Goal: Transaction & Acquisition: Obtain resource

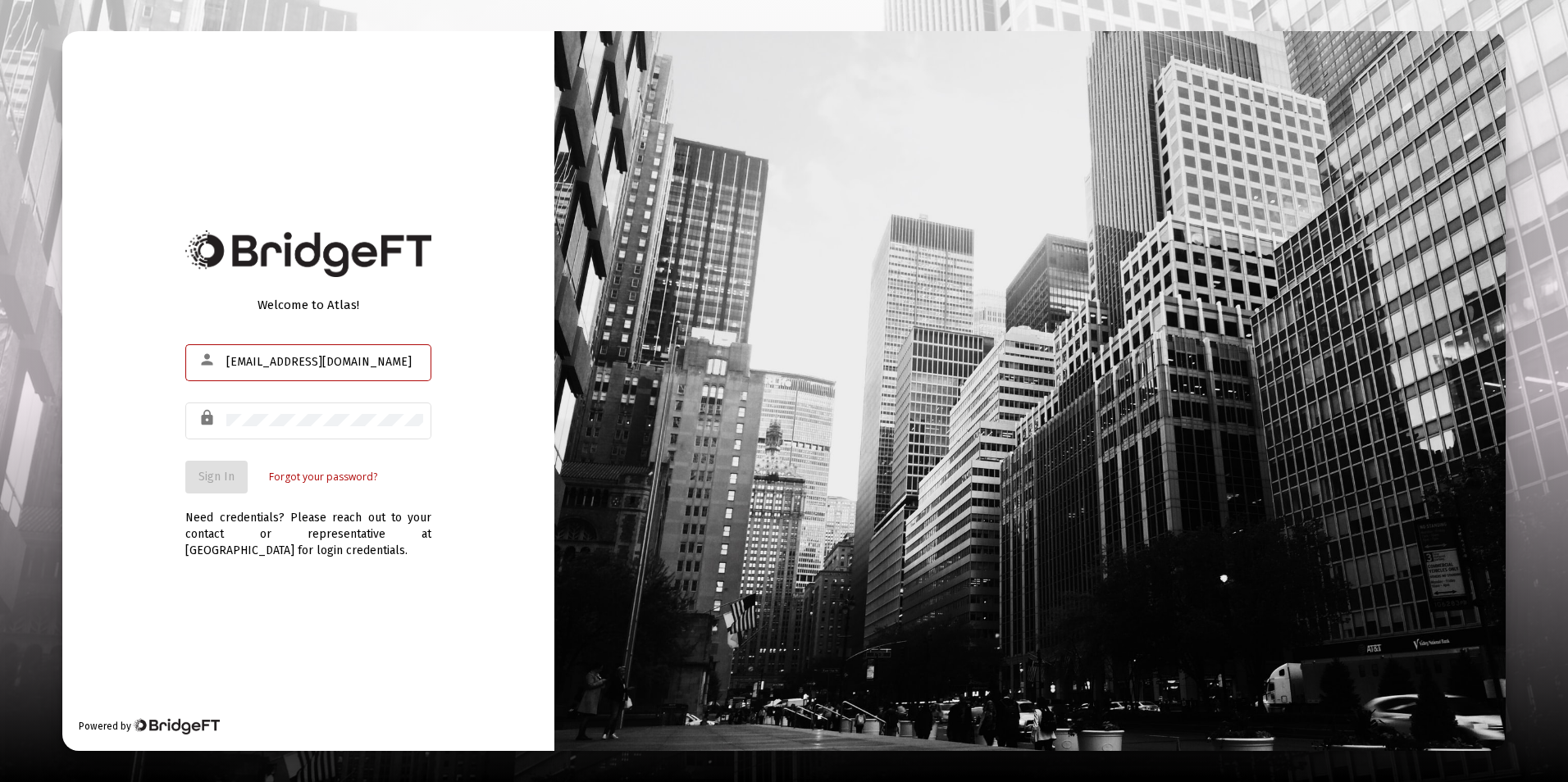
type input "[EMAIL_ADDRESS][DOMAIN_NAME]"
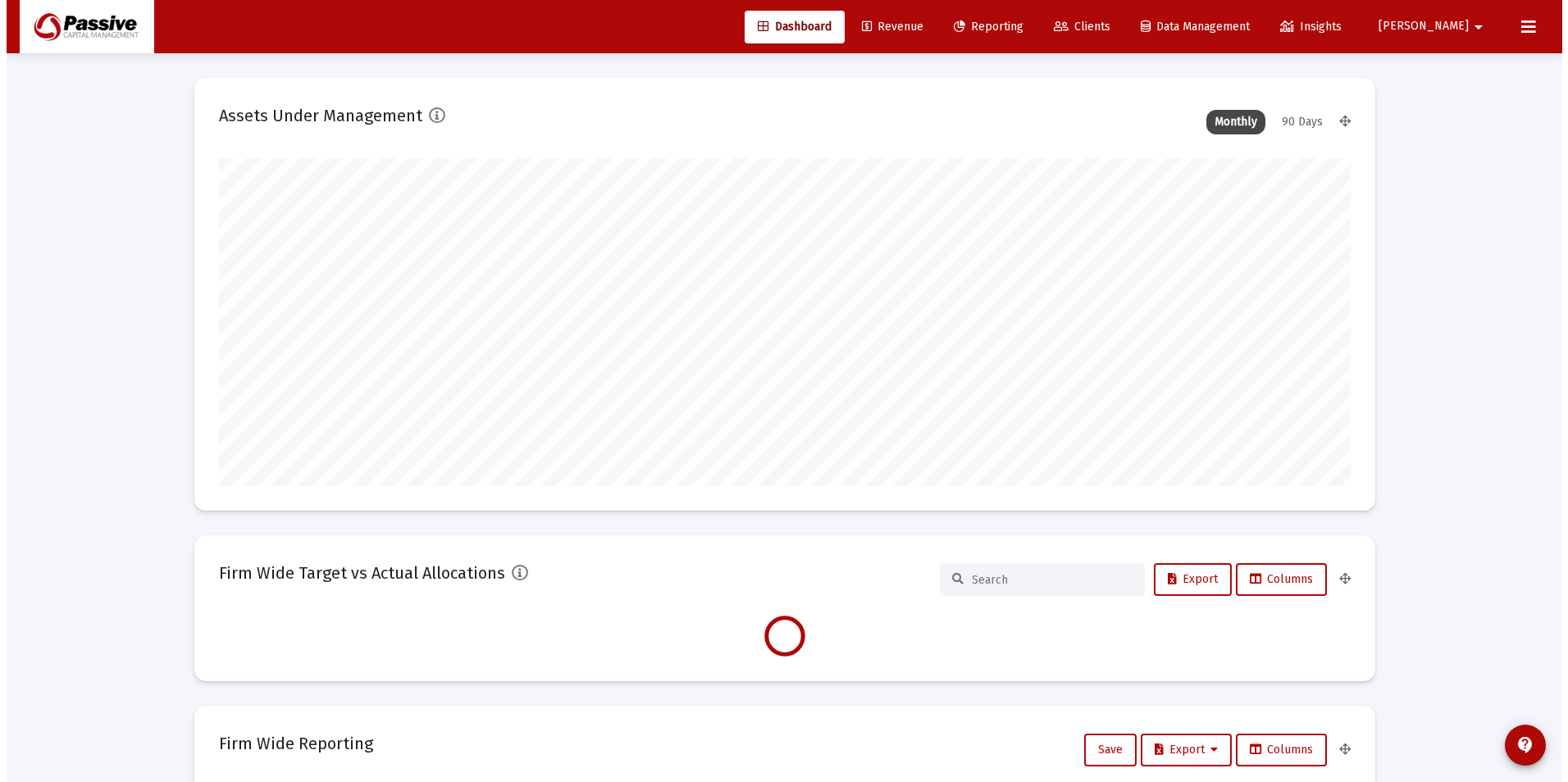
scroll to position [327, 609]
click at [1017, 29] on span "Reporting" at bounding box center [982, 27] width 70 height 14
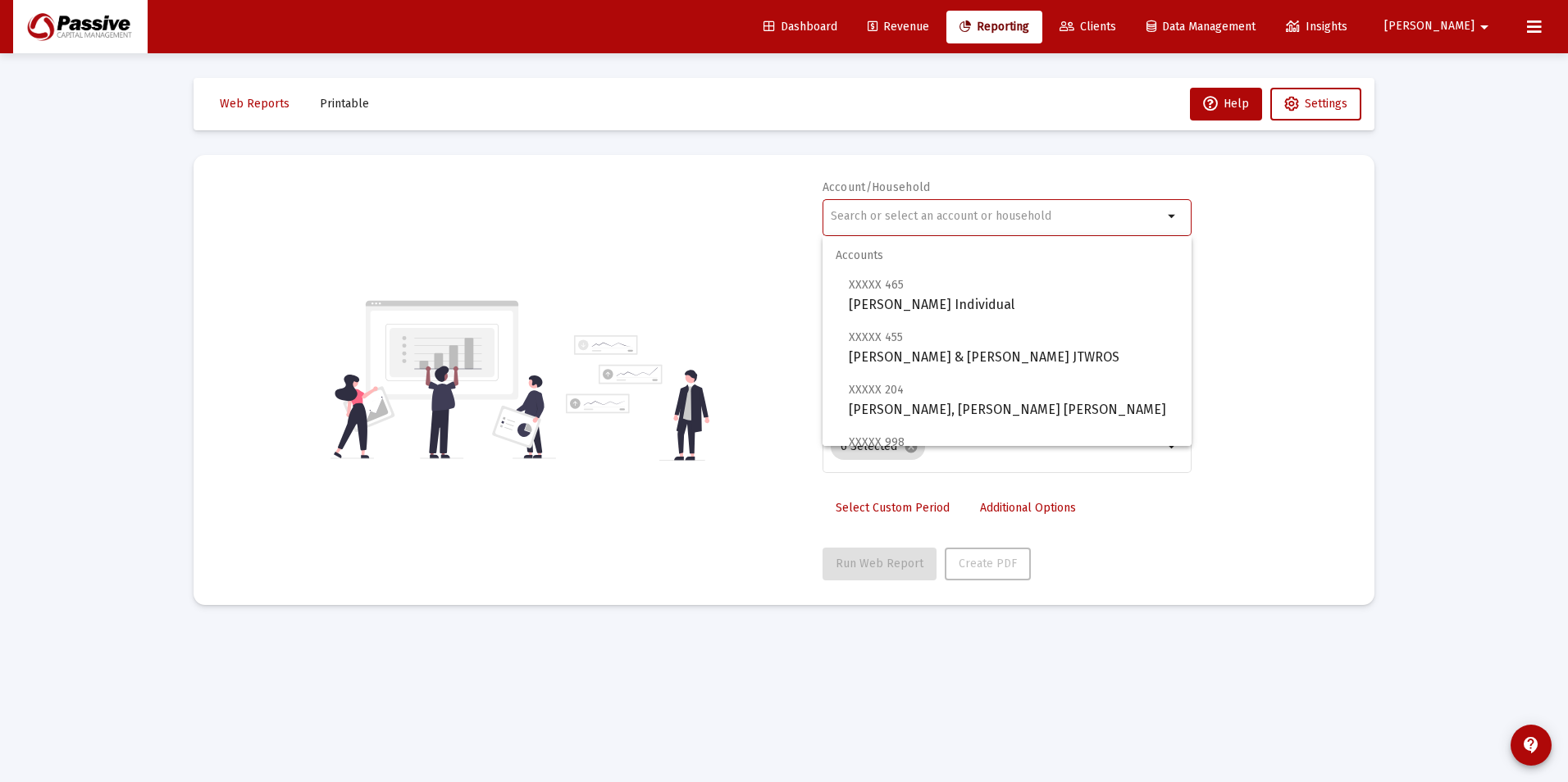
click at [1087, 216] on input "text" at bounding box center [997, 216] width 332 height 13
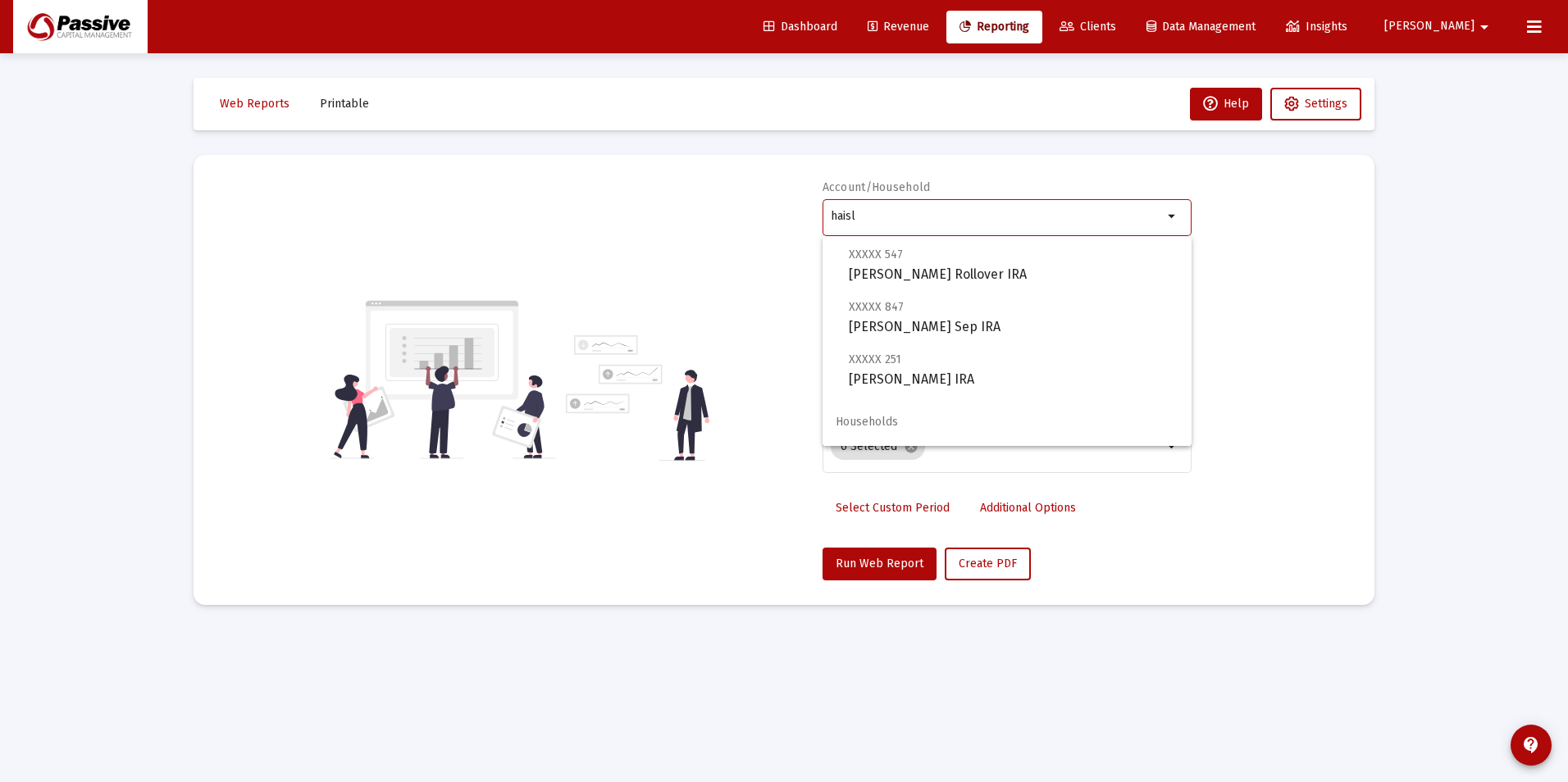
scroll to position [246, 0]
click at [1010, 359] on span "XXXXX 251 [PERSON_NAME] IRA" at bounding box center [1013, 363] width 329 height 40
type input "[PERSON_NAME] IRA"
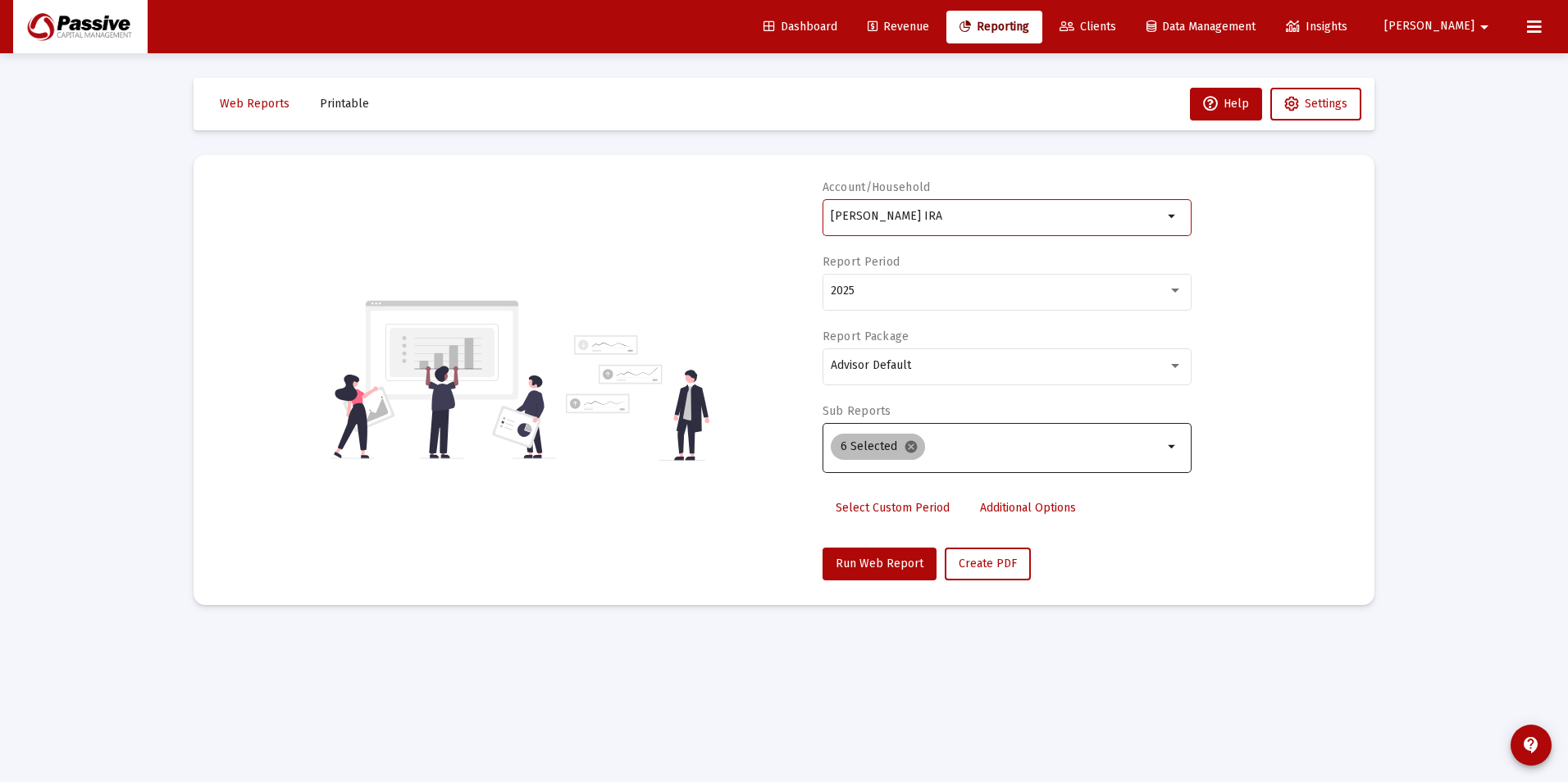
click at [908, 446] on mat-icon "cancel" at bounding box center [910, 446] width 15 height 15
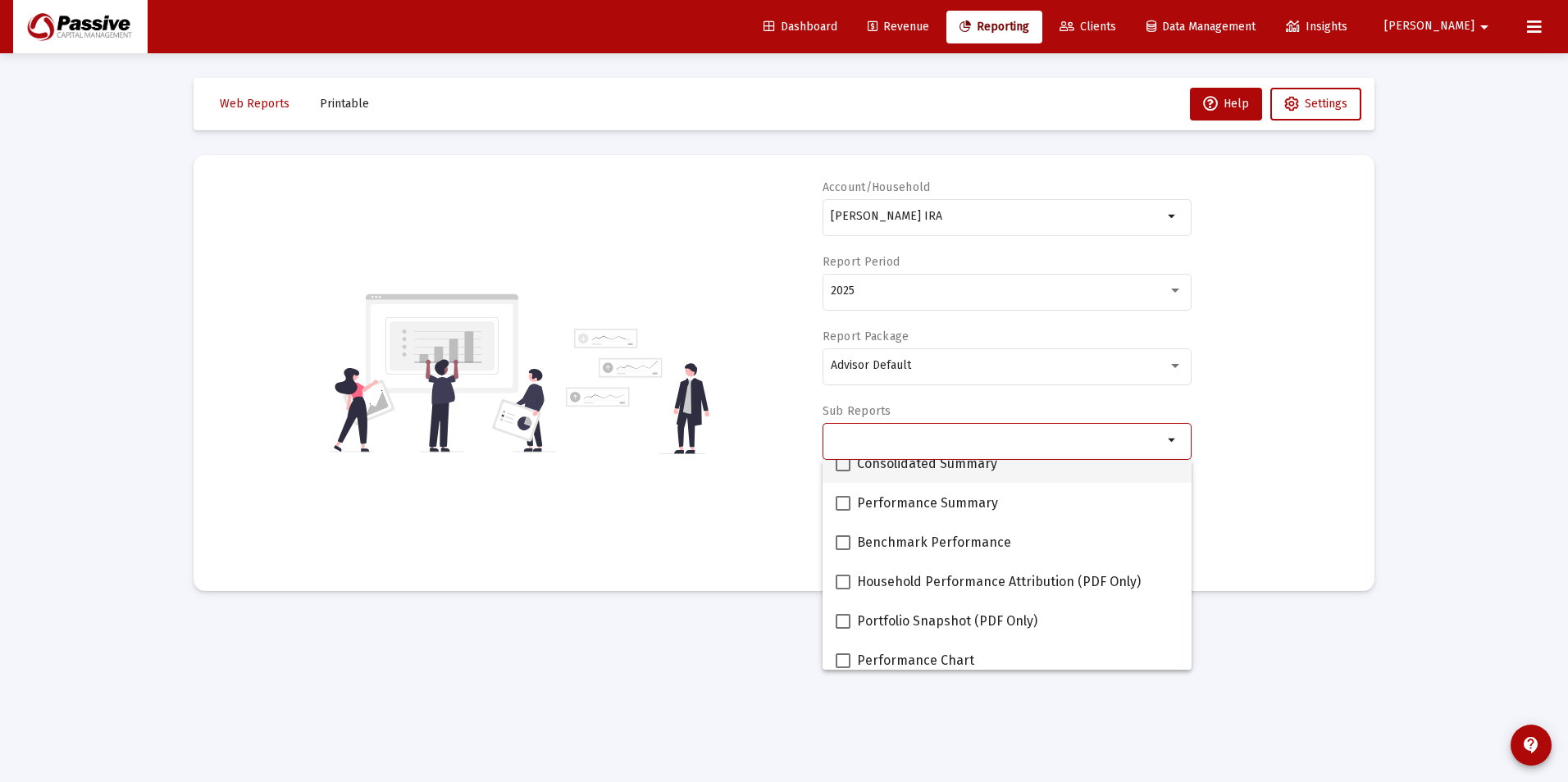
scroll to position [82, 0]
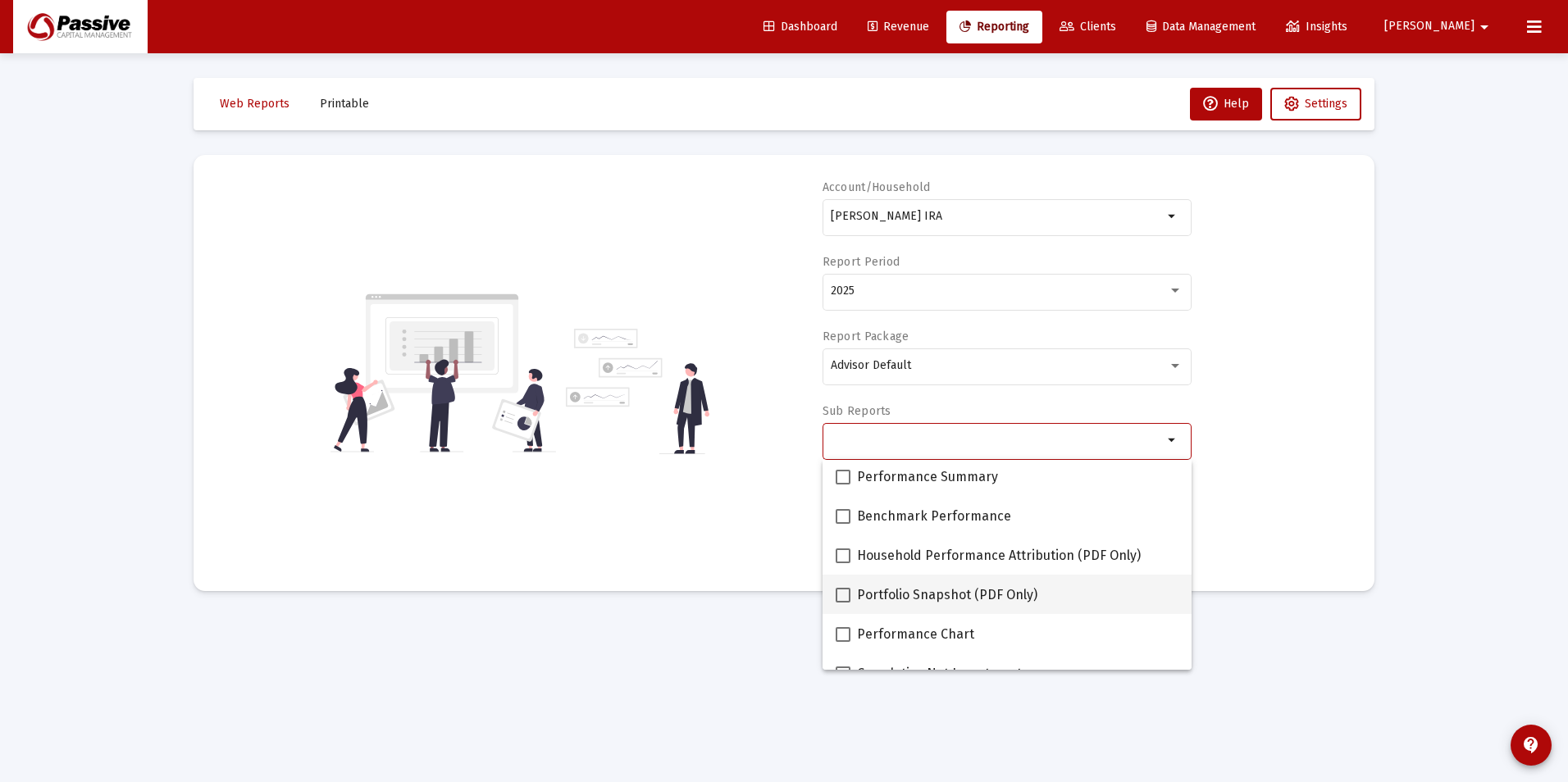
click at [956, 588] on span "Portfolio Snapshot (PDF Only)" at bounding box center [947, 594] width 181 height 20
click at [843, 602] on input "Portfolio Snapshot (PDF Only)" at bounding box center [842, 602] width 1 height 1
checkbox input "true"
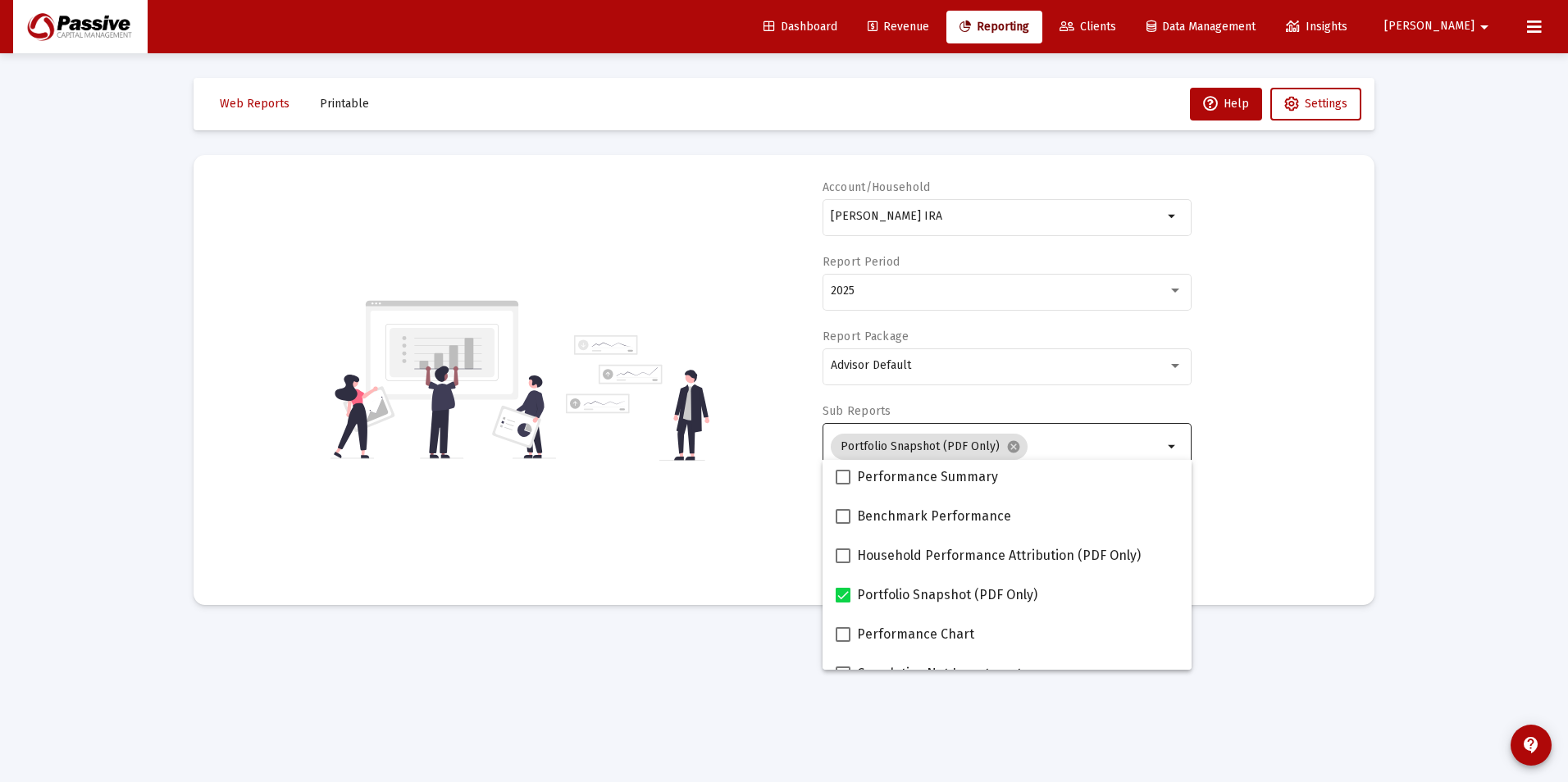
click at [694, 533] on div "Account/Household [PERSON_NAME] IRA arrow_drop_down Report Period 2025 Report P…" at bounding box center [783, 380] width 1131 height 401
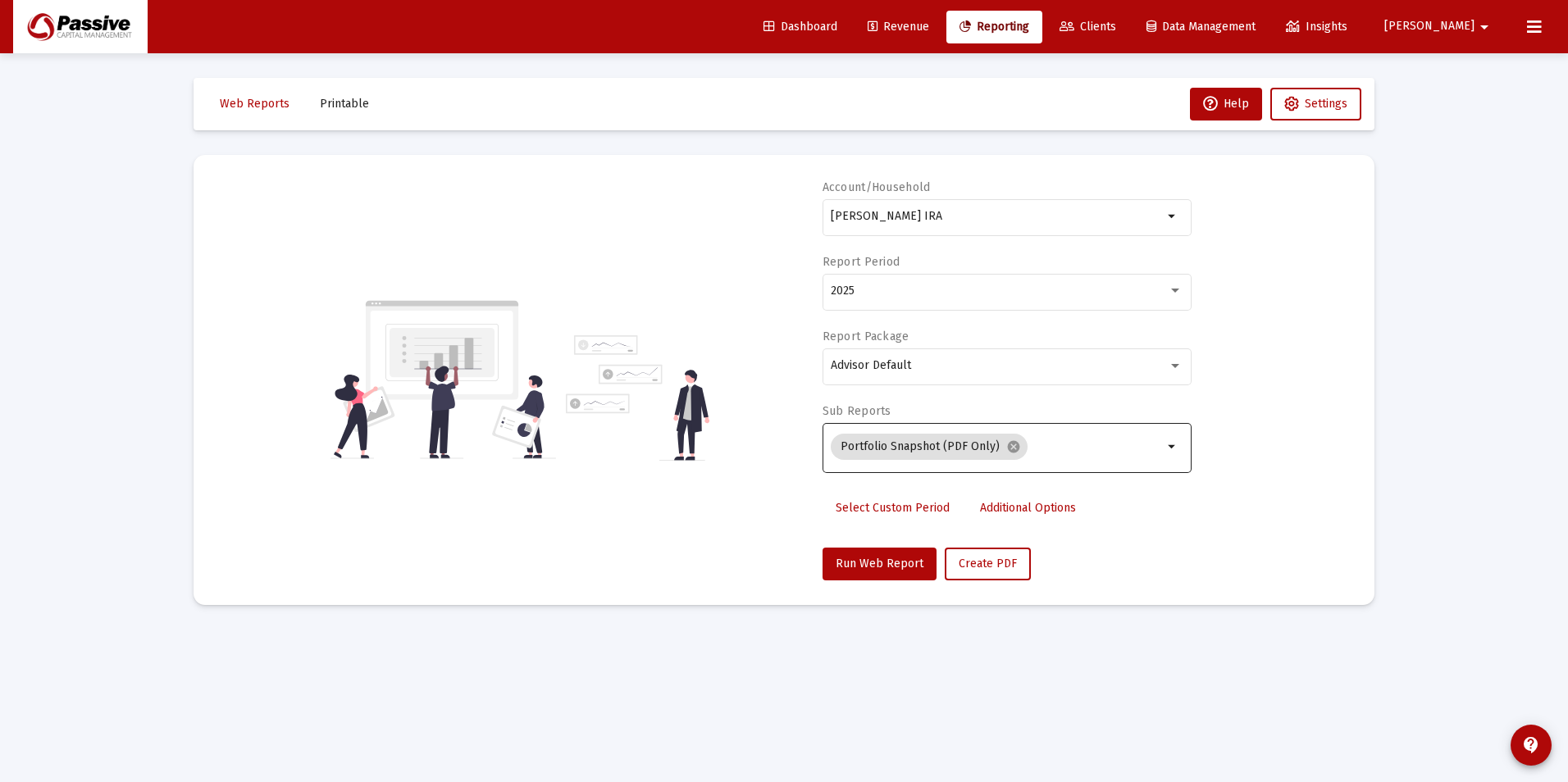
click at [876, 508] on span "Select Custom Period" at bounding box center [893, 508] width 114 height 14
click at [993, 295] on icon "Open calendar" at bounding box center [990, 290] width 17 height 17
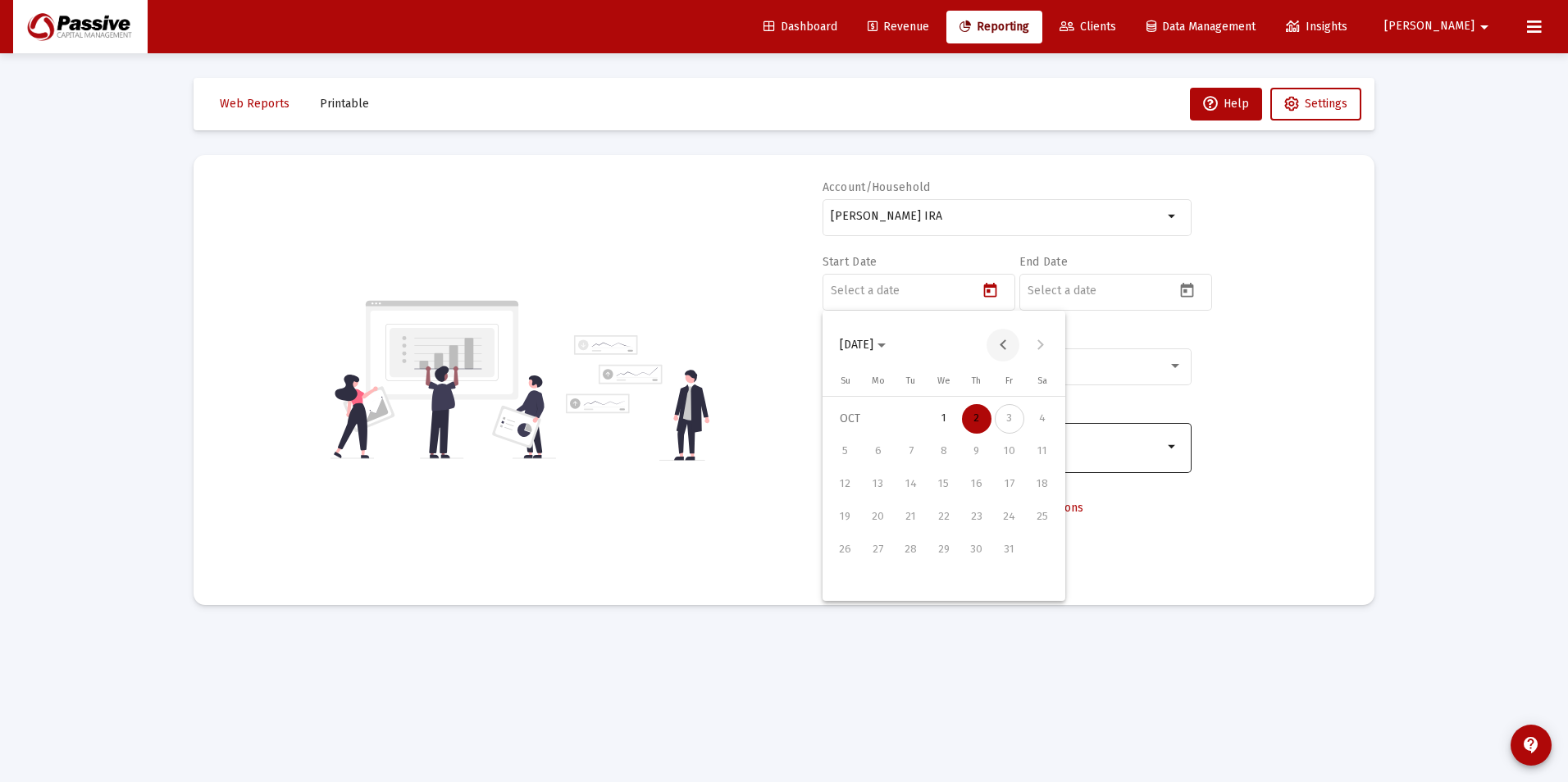
click at [1006, 342] on button "Previous month" at bounding box center [1003, 345] width 33 height 33
click at [911, 455] on div "1" at bounding box center [911, 452] width 29 height 29
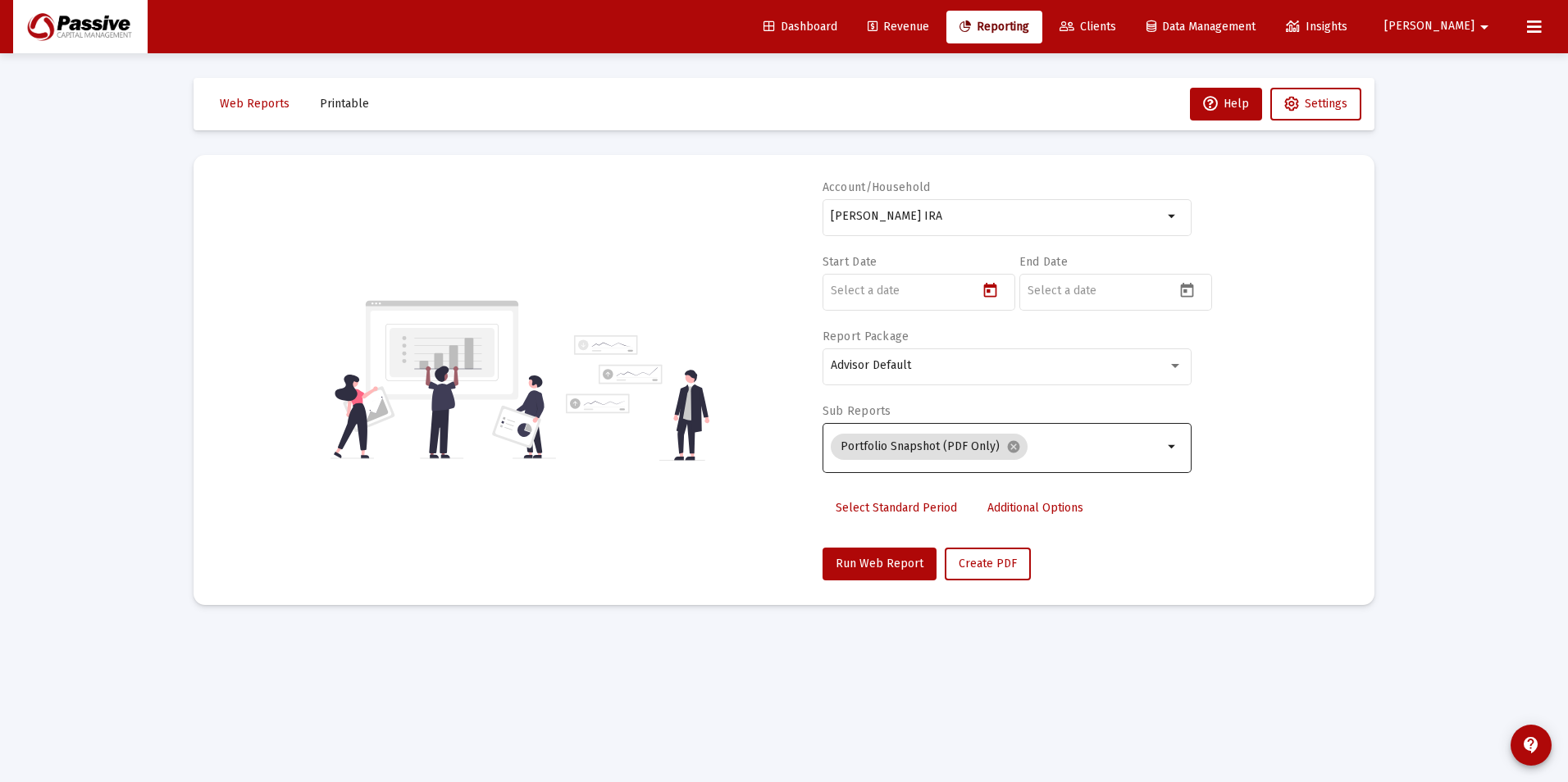
type input "[DATE]"
click at [1108, 283] on div at bounding box center [1101, 290] width 148 height 40
click at [1189, 295] on icon "Open calendar" at bounding box center [1187, 290] width 17 height 17
click at [1199, 346] on button "Previous month" at bounding box center [1200, 345] width 33 height 33
click at [1103, 588] on div "30" at bounding box center [1107, 582] width 29 height 29
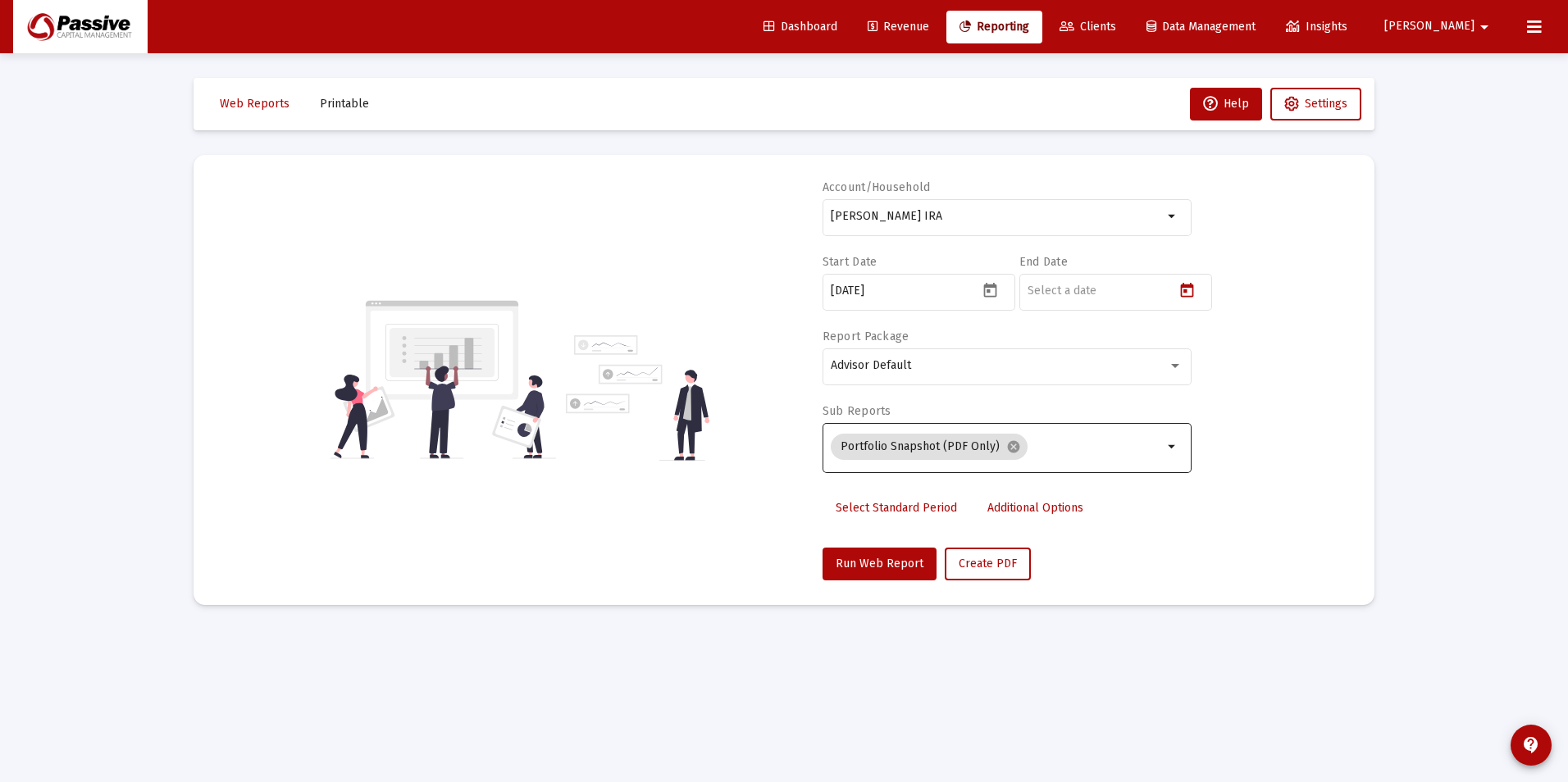
type input "[DATE]"
click at [977, 562] on span "Create PDF" at bounding box center [987, 563] width 58 height 14
click at [977, 201] on div "[PERSON_NAME] IRA" at bounding box center [997, 216] width 332 height 40
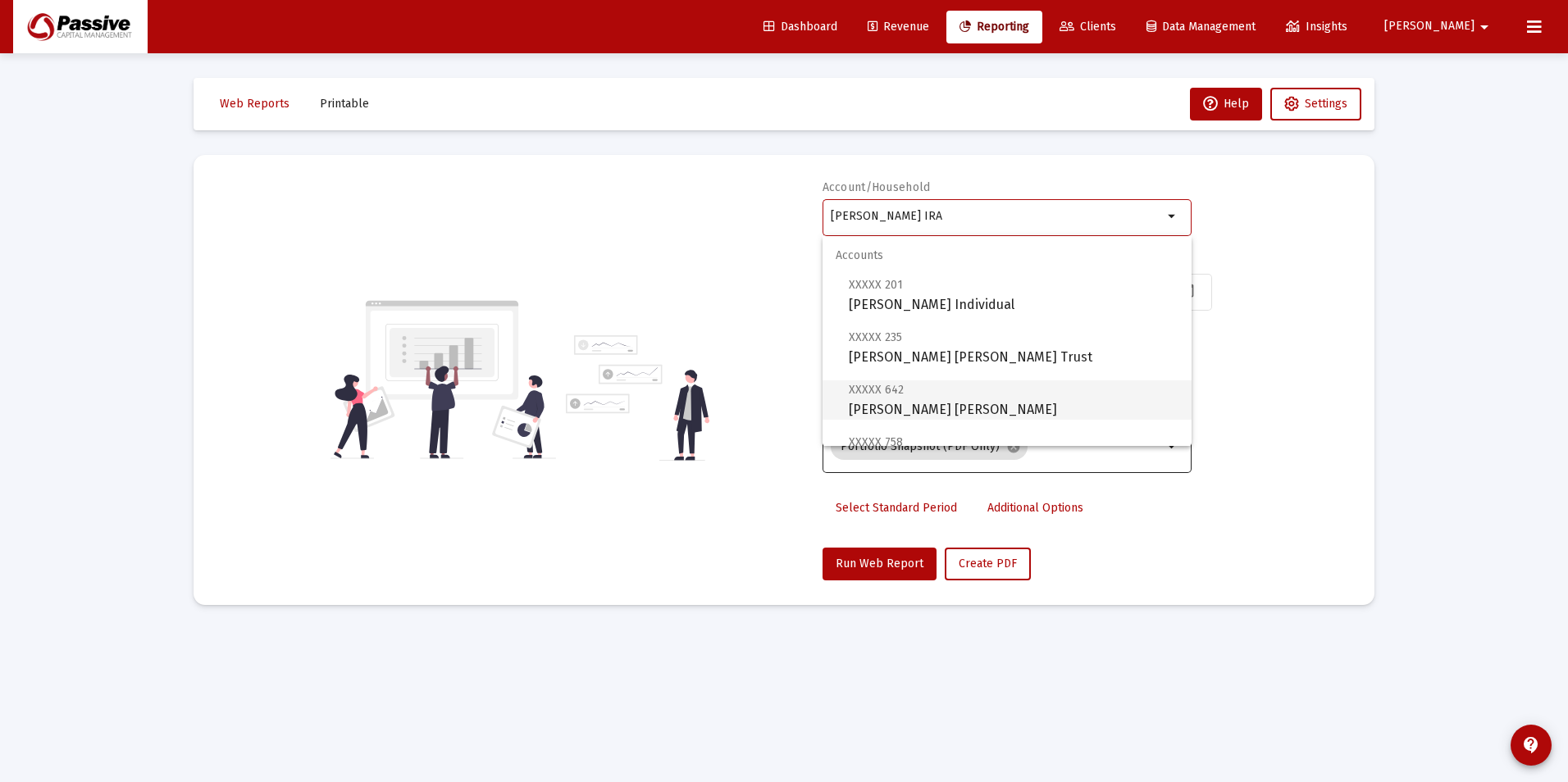
click at [990, 399] on span "XXXXX 642 [PERSON_NAME] [PERSON_NAME]" at bounding box center [1013, 399] width 329 height 40
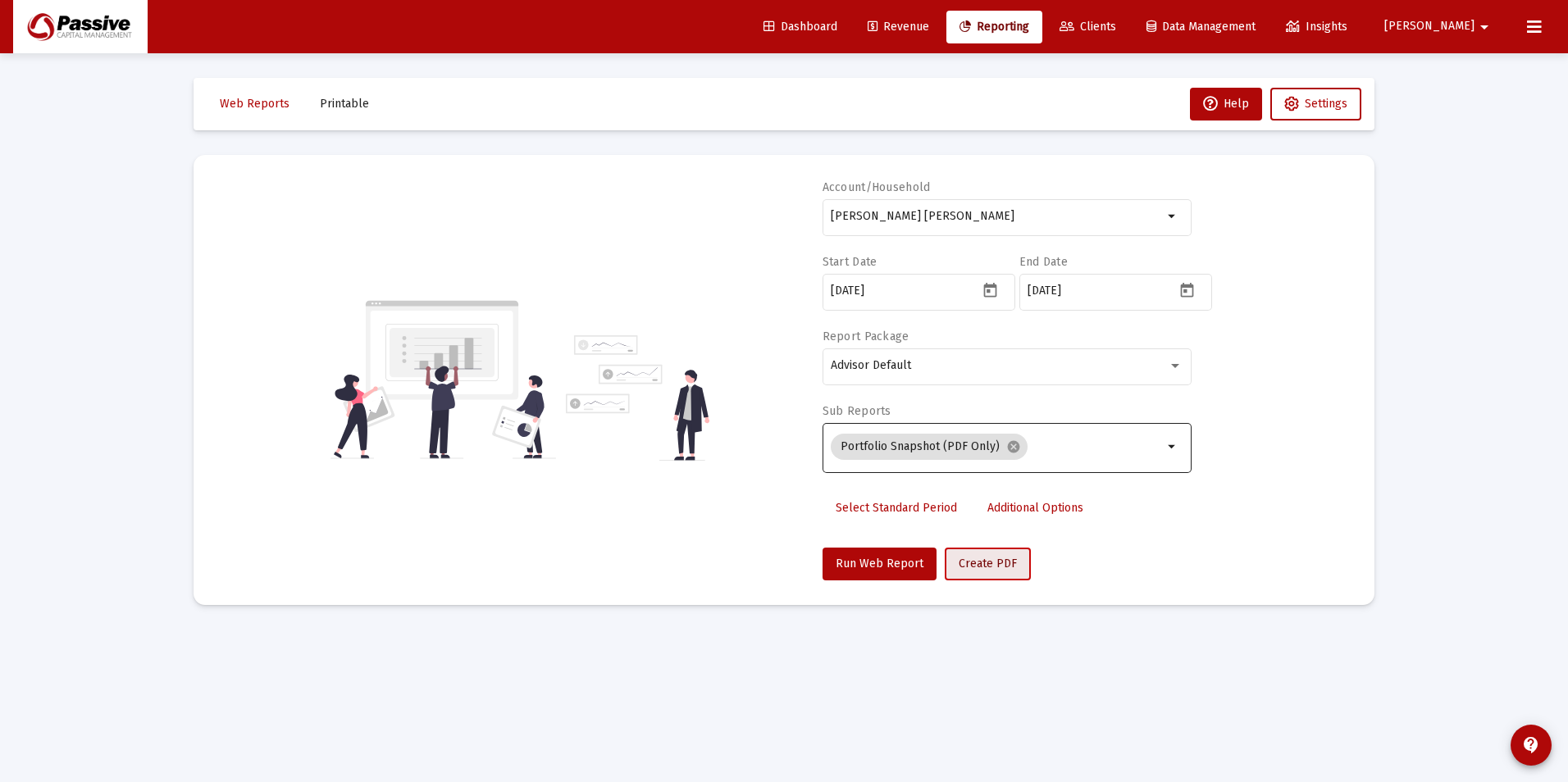
click at [984, 563] on span "Create PDF" at bounding box center [987, 563] width 58 height 14
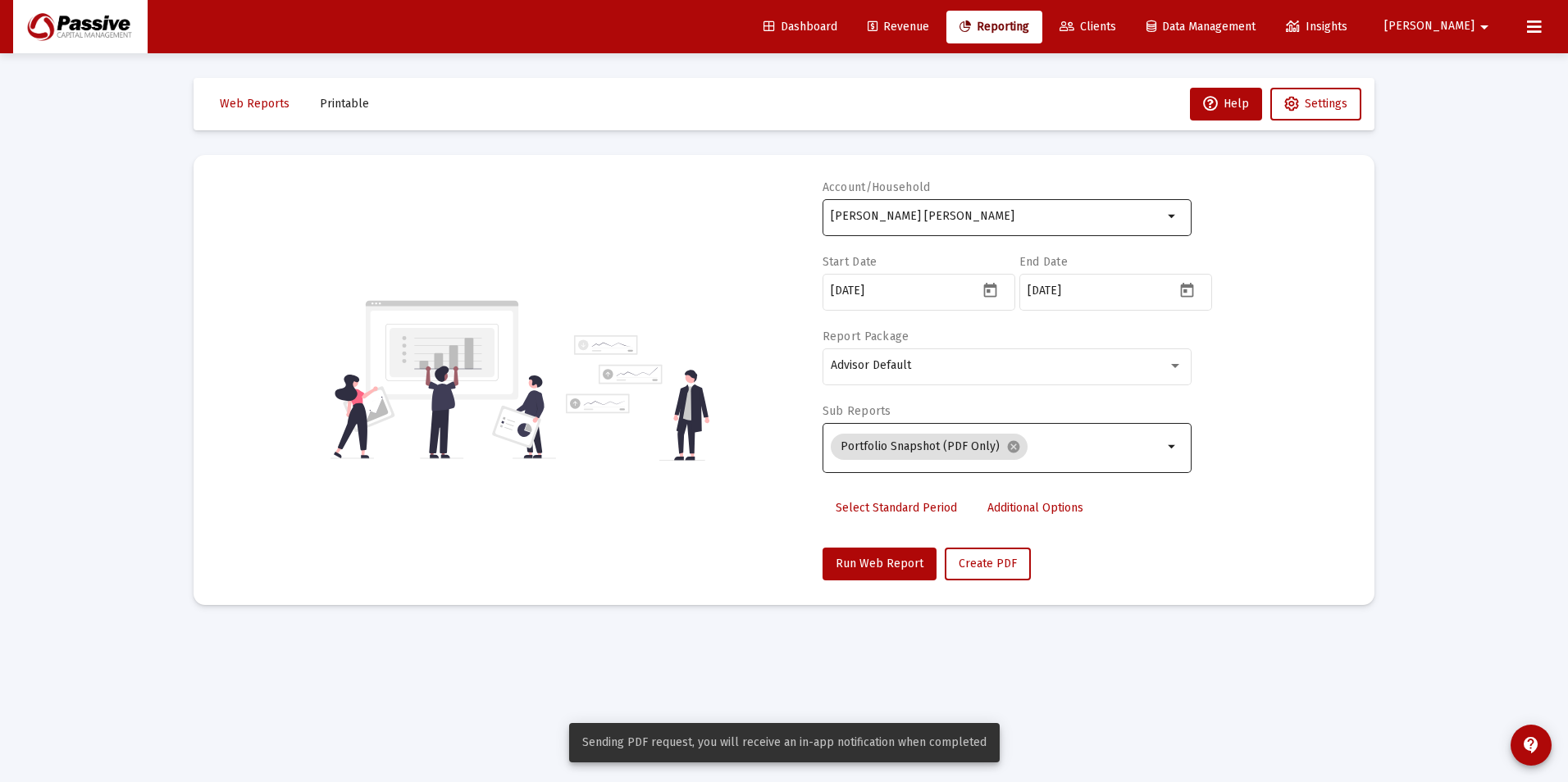
click at [986, 228] on div "[PERSON_NAME] [PERSON_NAME]" at bounding box center [997, 216] width 332 height 40
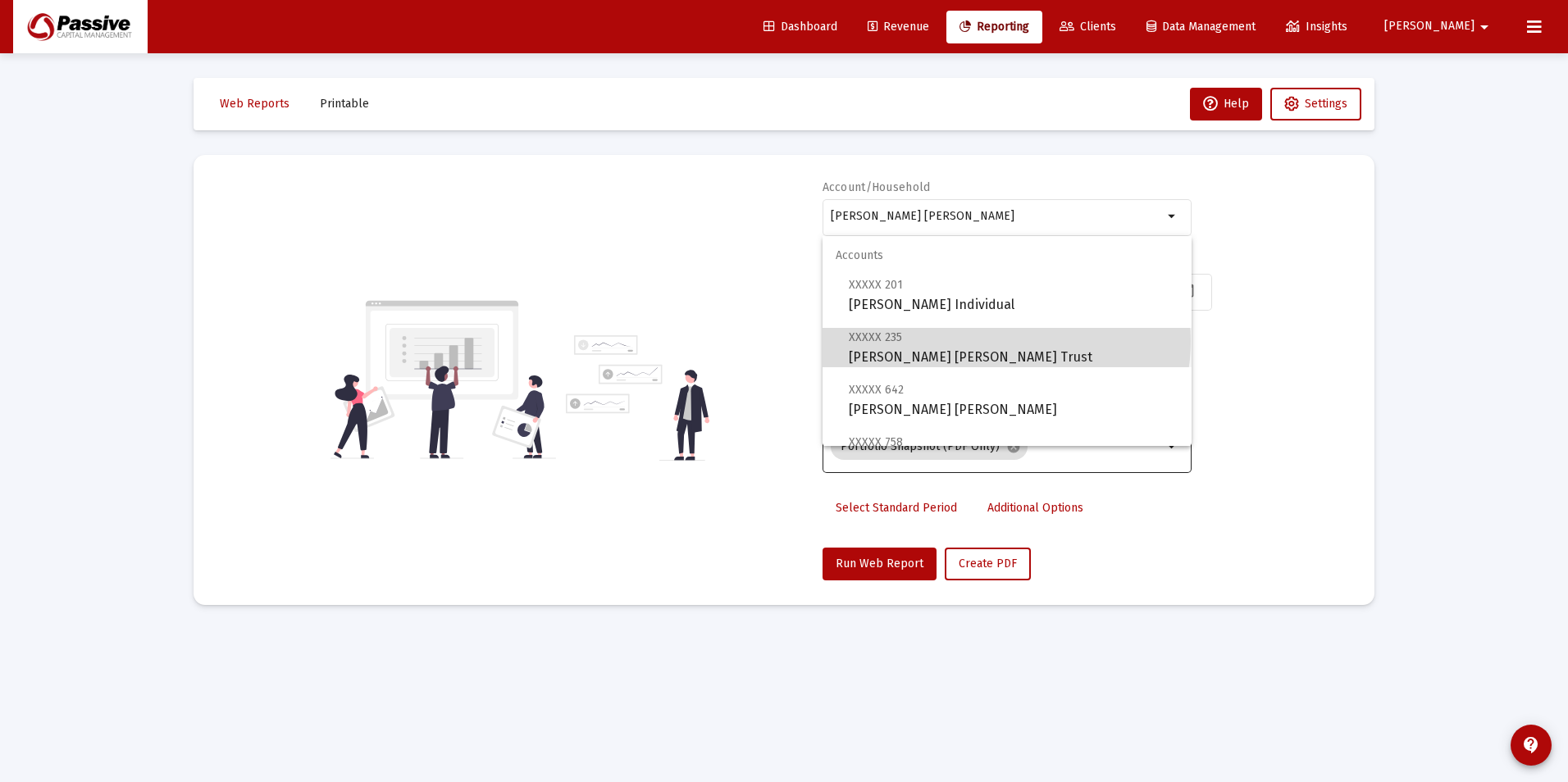
click at [1005, 341] on span "XXXXX 235 [PERSON_NAME] [PERSON_NAME] Trust" at bounding box center [1013, 346] width 329 height 40
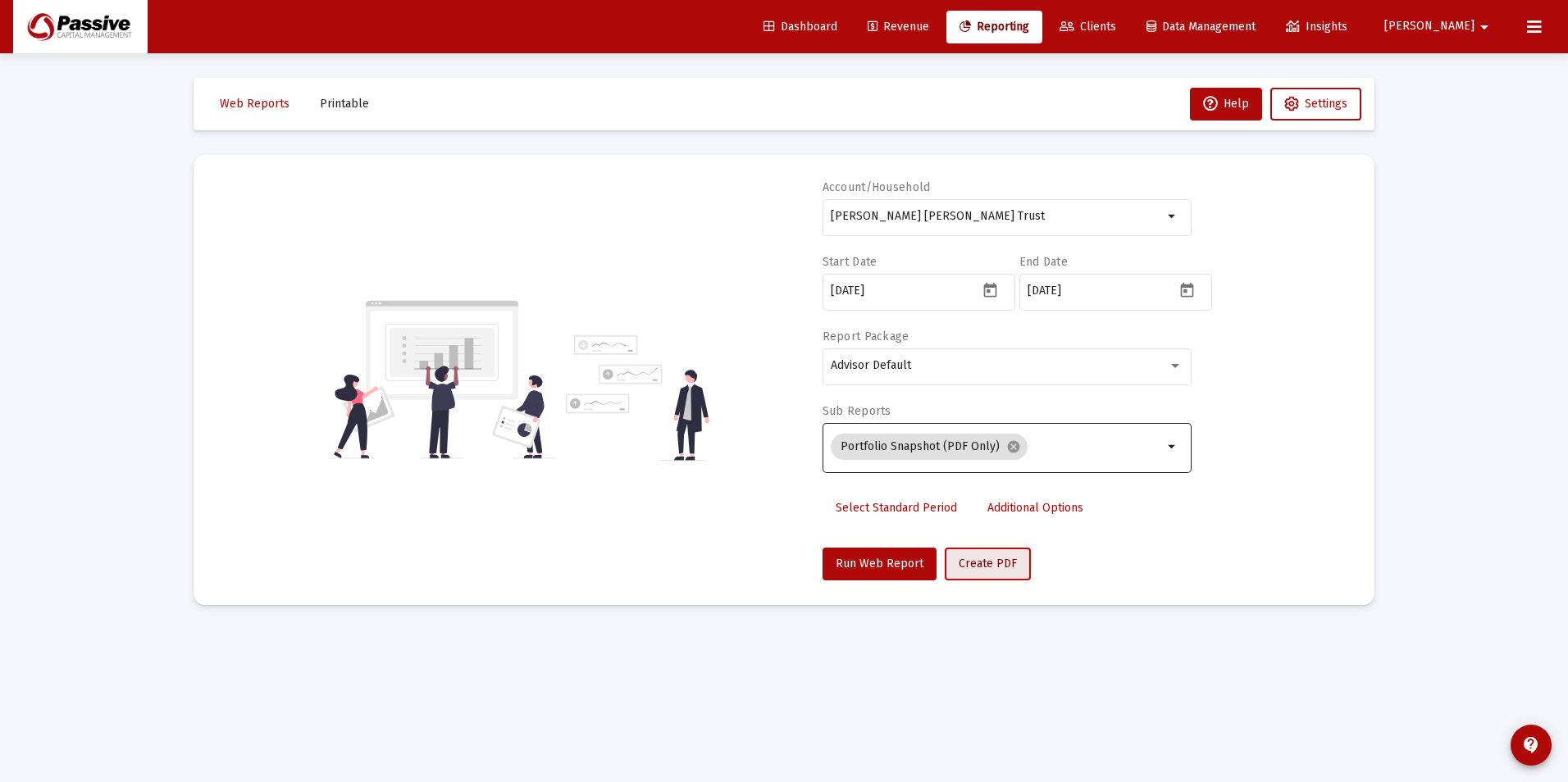
click at [987, 557] on span "Create PDF" at bounding box center [987, 563] width 58 height 14
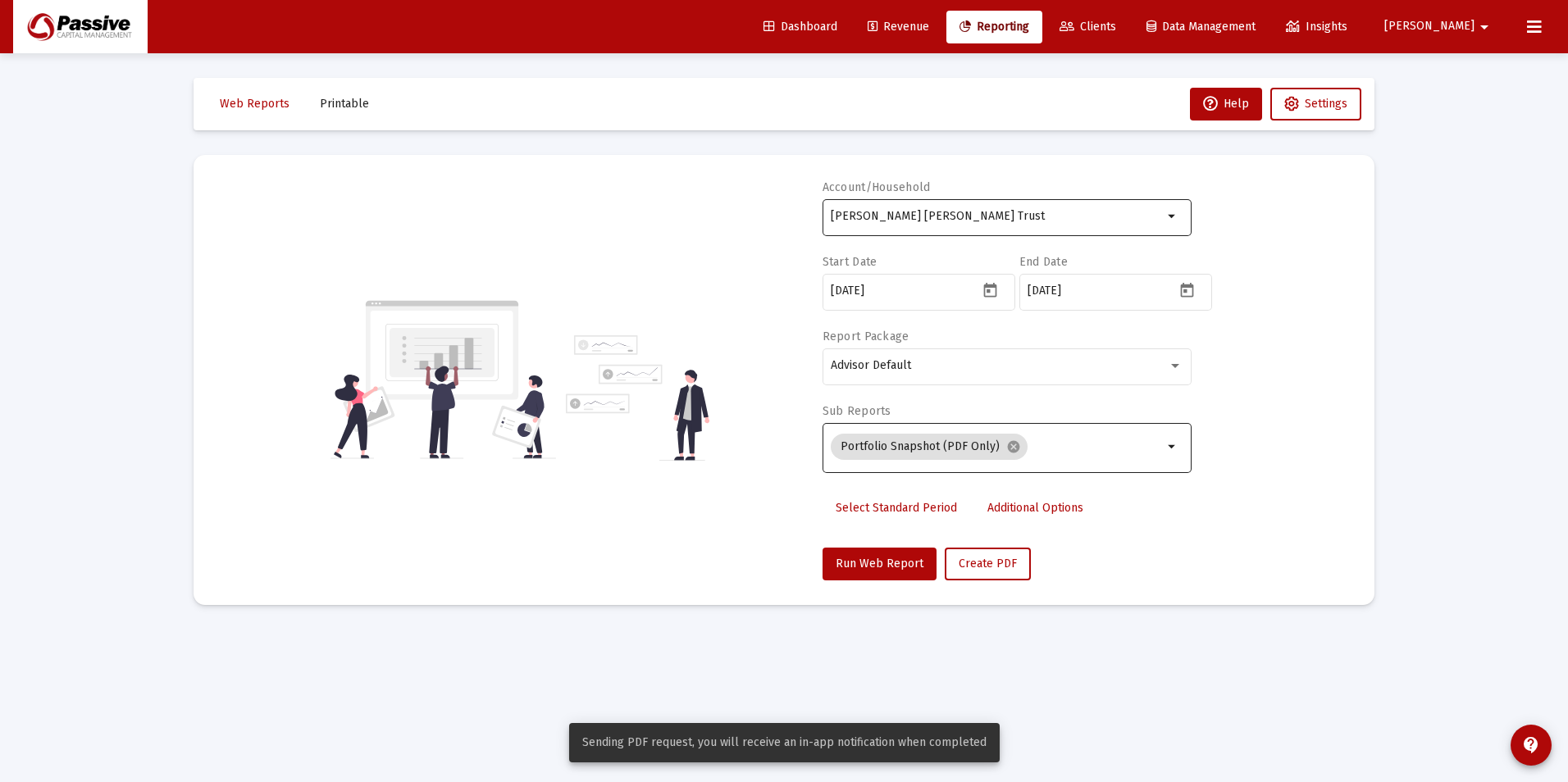
click at [957, 232] on div "[PERSON_NAME] [PERSON_NAME] Trust" at bounding box center [997, 216] width 332 height 40
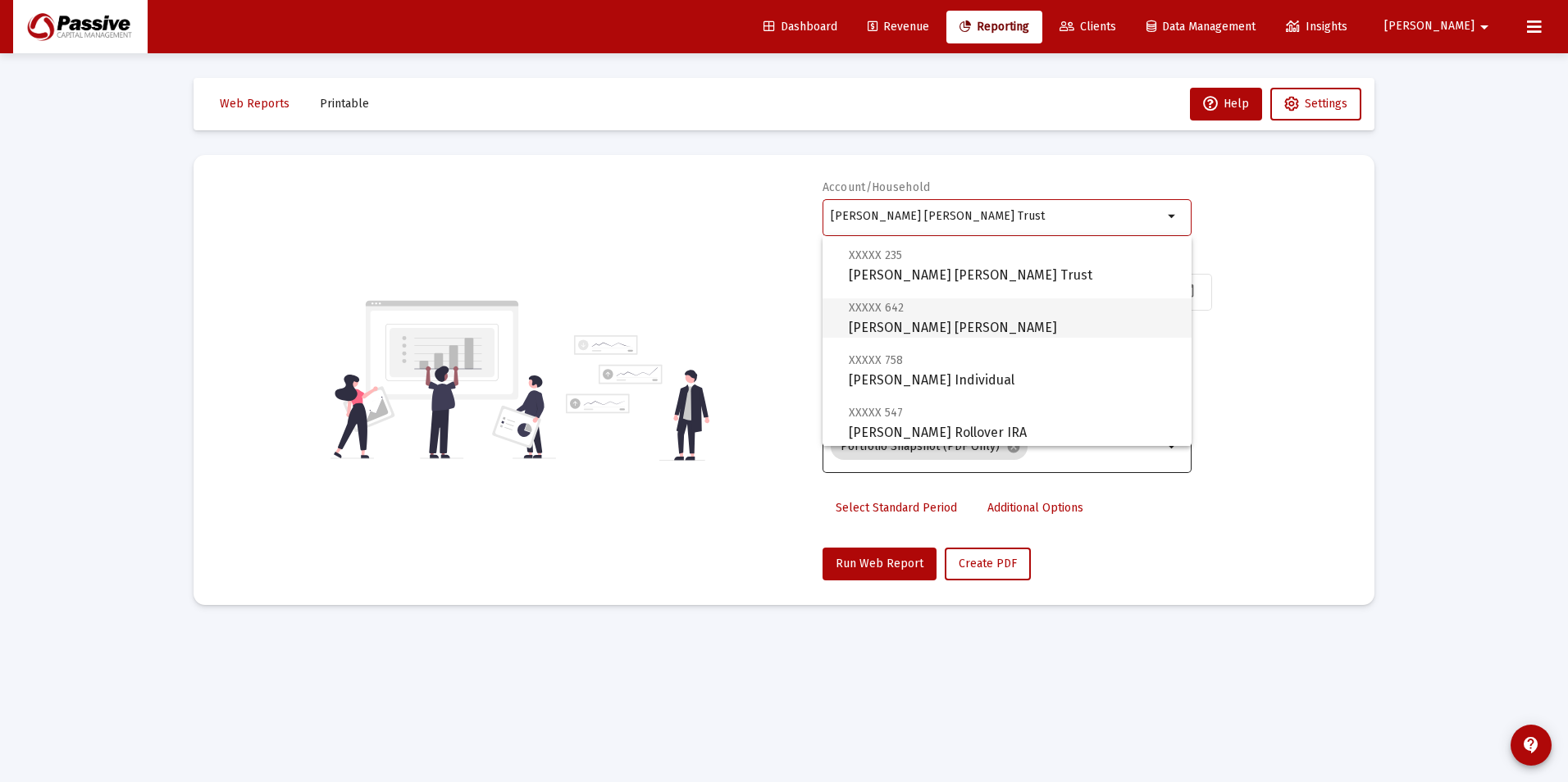
click at [977, 327] on span "XXXXX 642 [PERSON_NAME] [PERSON_NAME]" at bounding box center [1013, 317] width 329 height 40
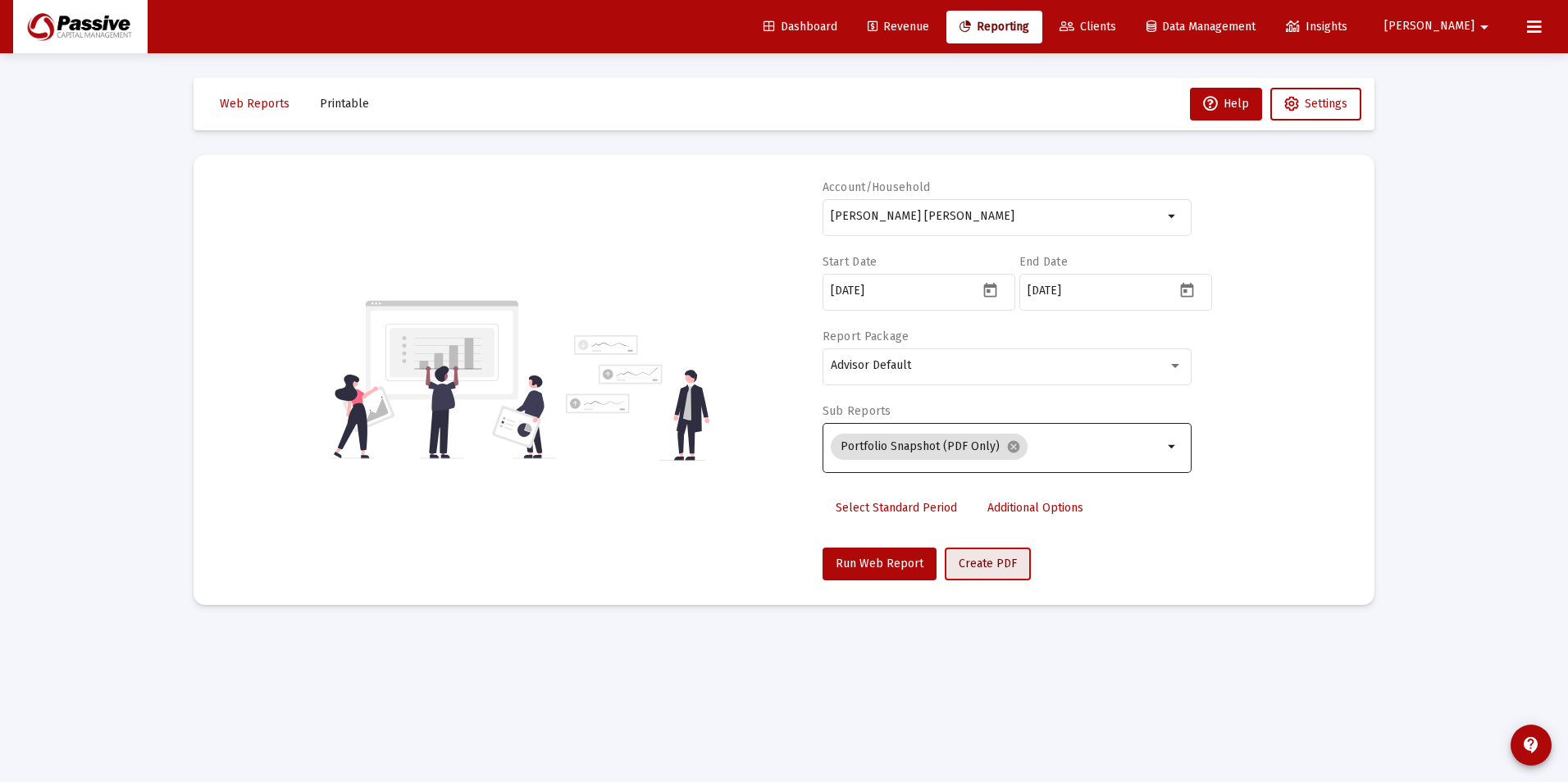
click at [980, 573] on button "Create PDF" at bounding box center [988, 564] width 86 height 33
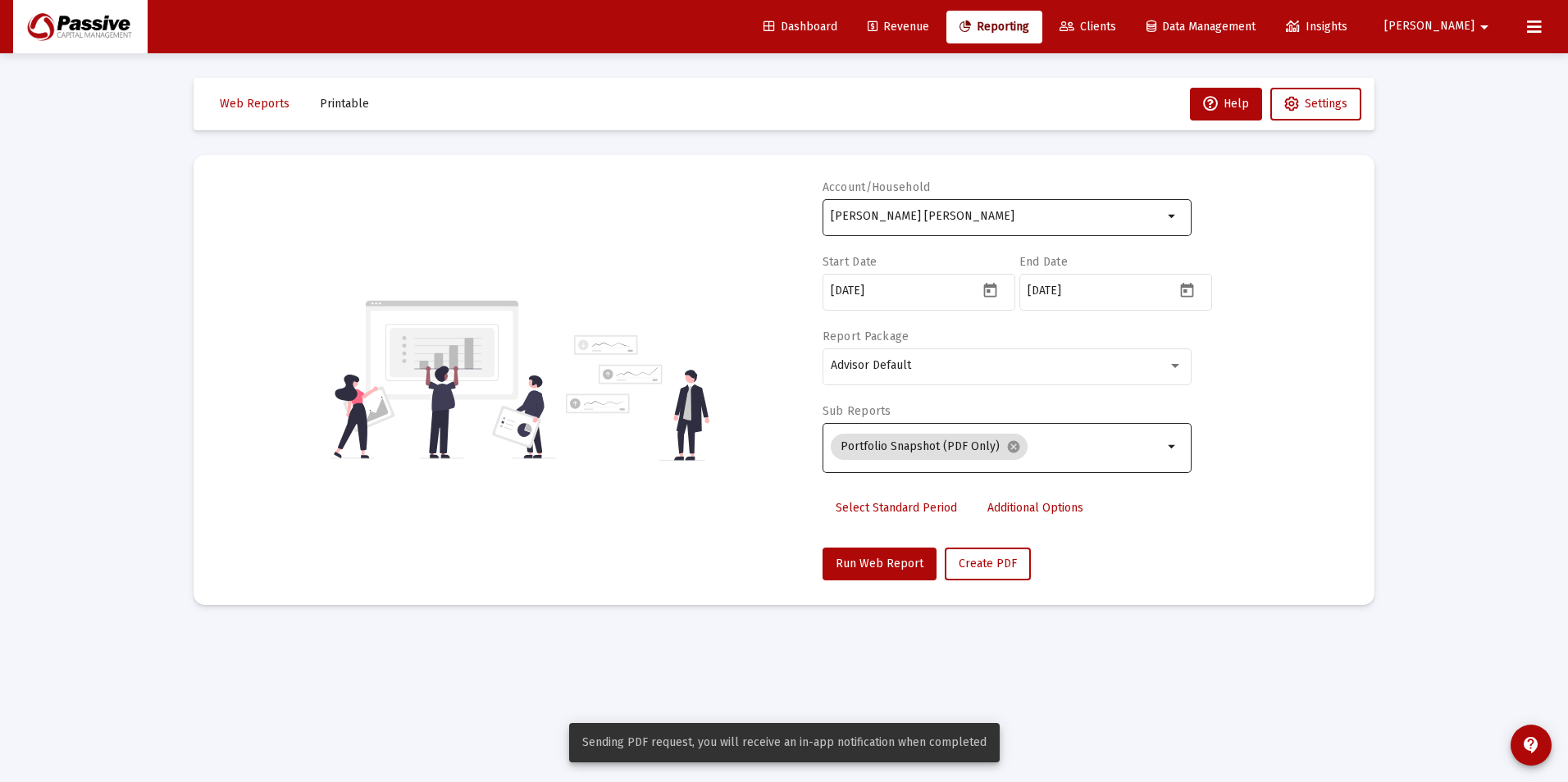
click at [965, 217] on input "[PERSON_NAME] [PERSON_NAME]" at bounding box center [997, 216] width 332 height 13
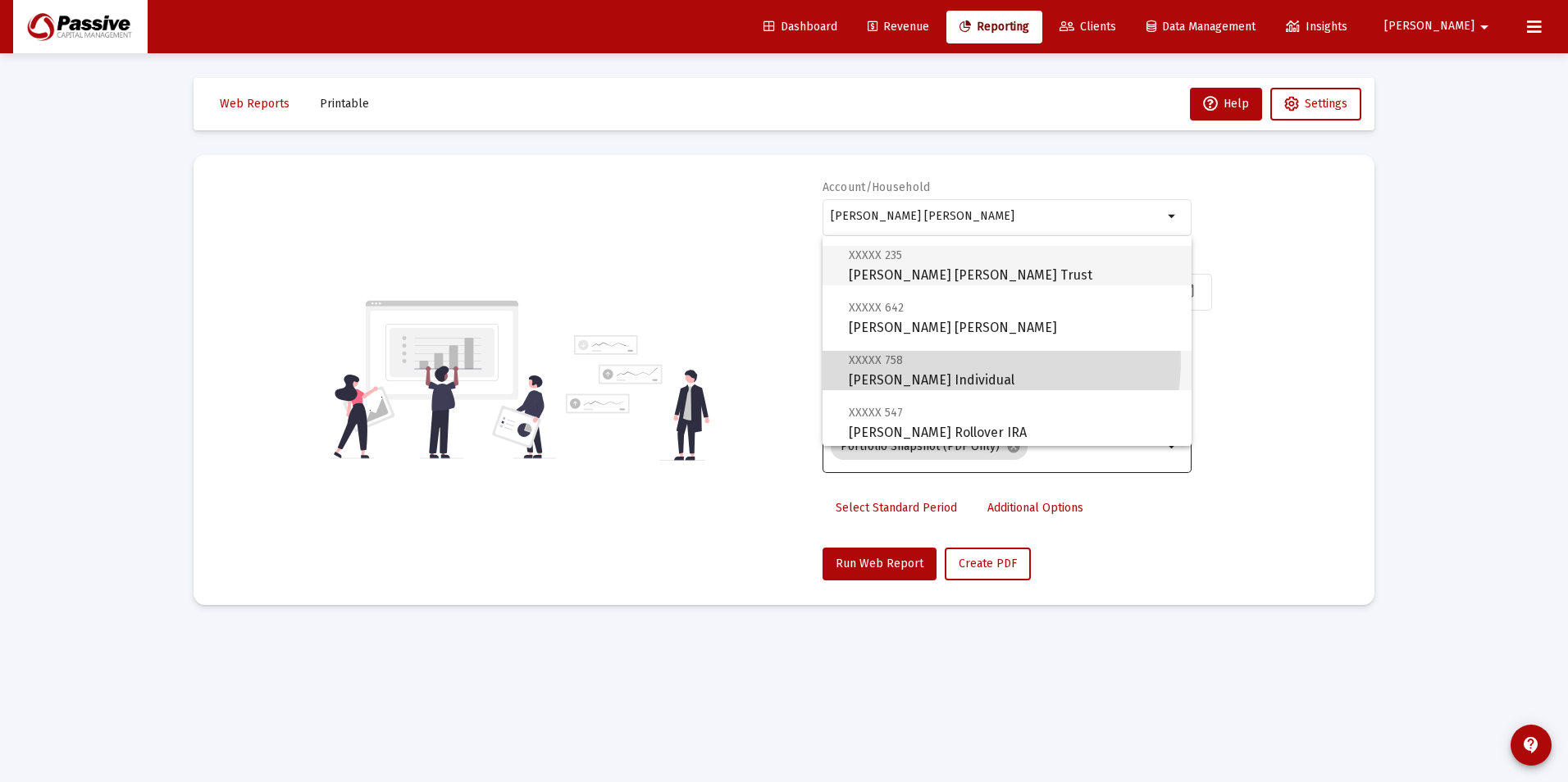
click at [980, 360] on span "XXXXX 758 [PERSON_NAME] Individual" at bounding box center [1013, 370] width 329 height 40
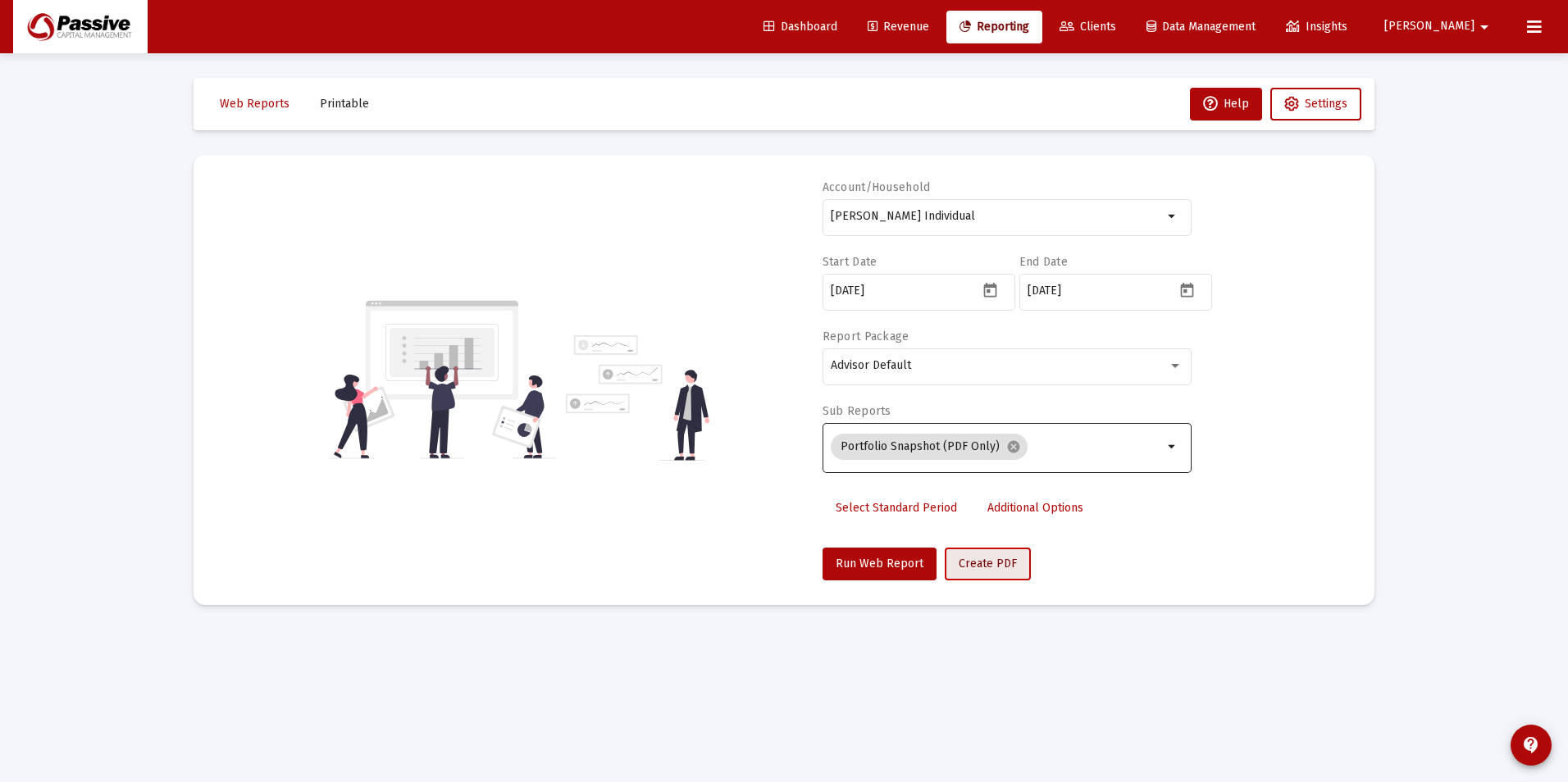
click at [984, 562] on span "Create PDF" at bounding box center [987, 563] width 58 height 14
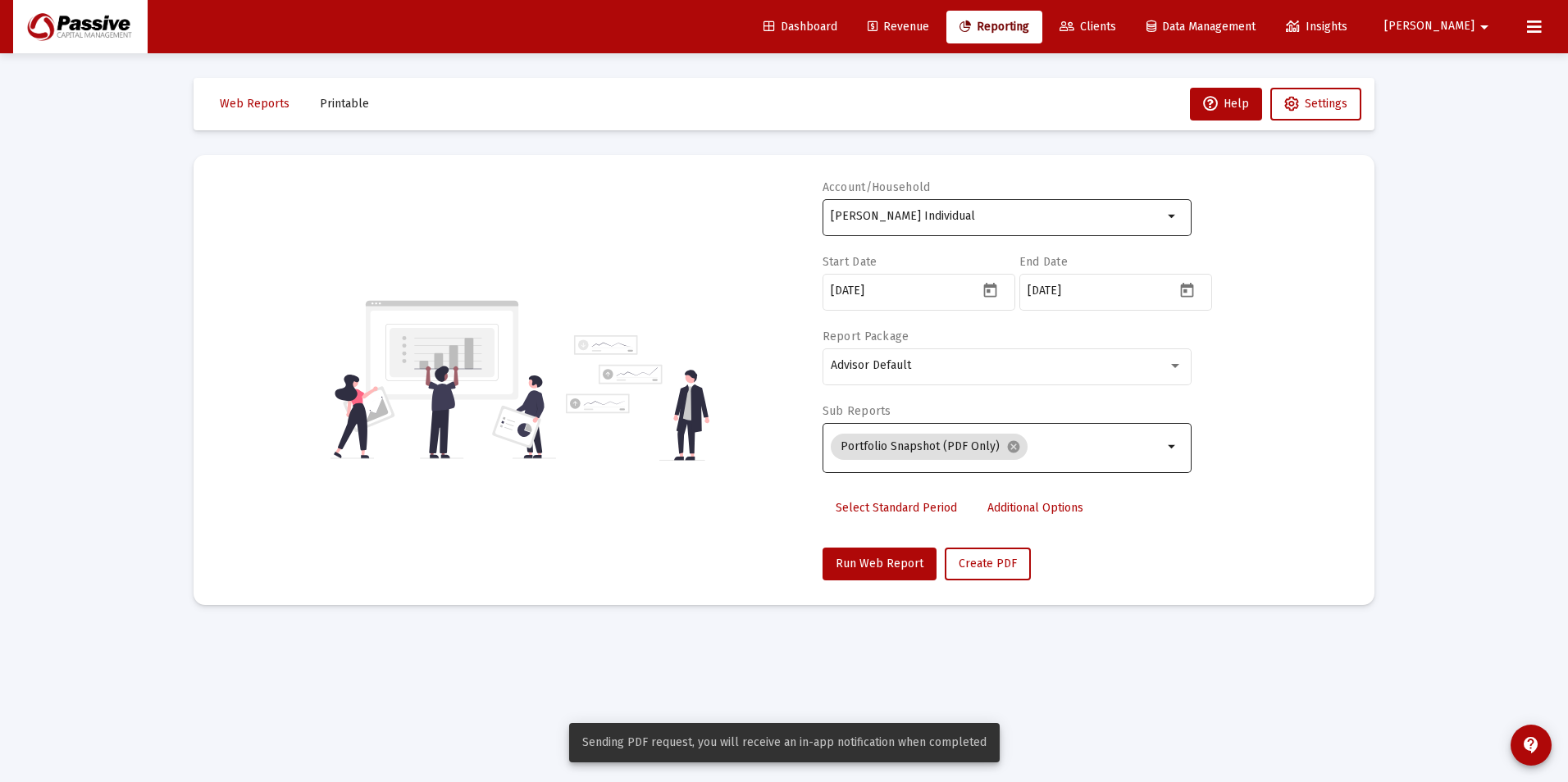
click at [951, 221] on input "[PERSON_NAME] Individual" at bounding box center [997, 216] width 332 height 13
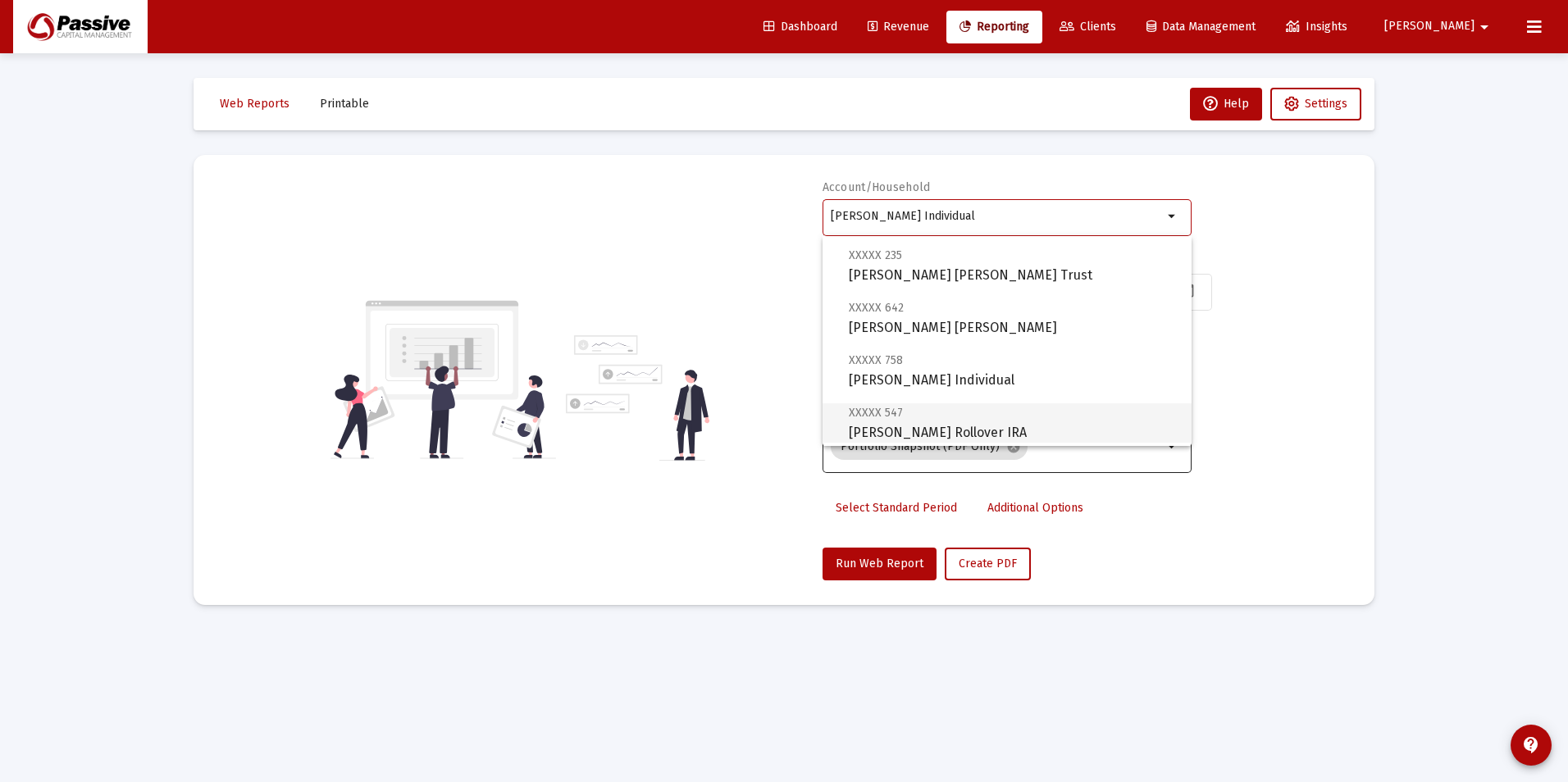
click at [956, 423] on span "XXXXX 547 [PERSON_NAME] Rollover IRA" at bounding box center [1013, 423] width 329 height 40
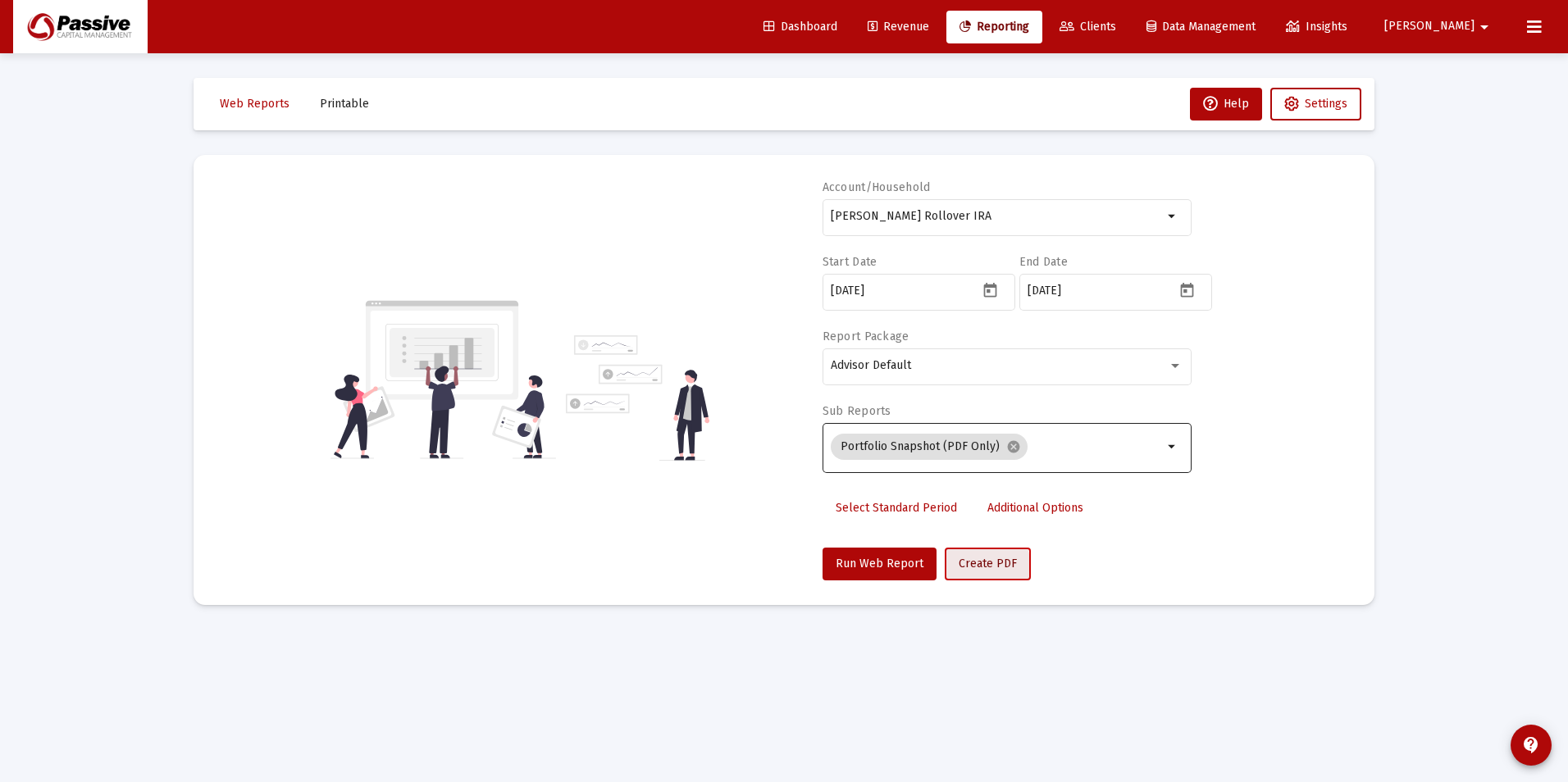
click at [979, 566] on span "Create PDF" at bounding box center [987, 563] width 58 height 14
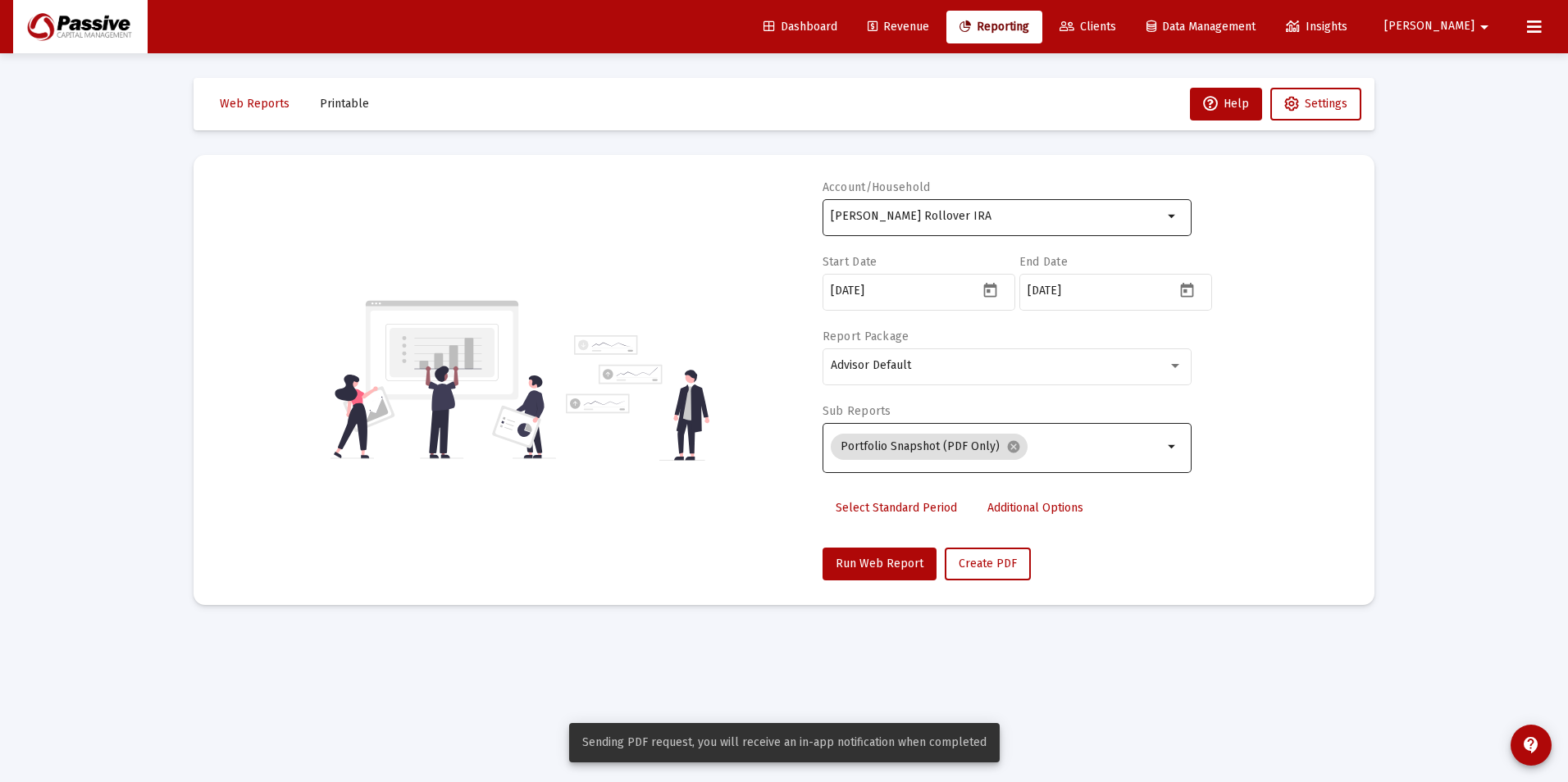
click at [991, 229] on div "[PERSON_NAME] Rollover IRA" at bounding box center [997, 216] width 332 height 40
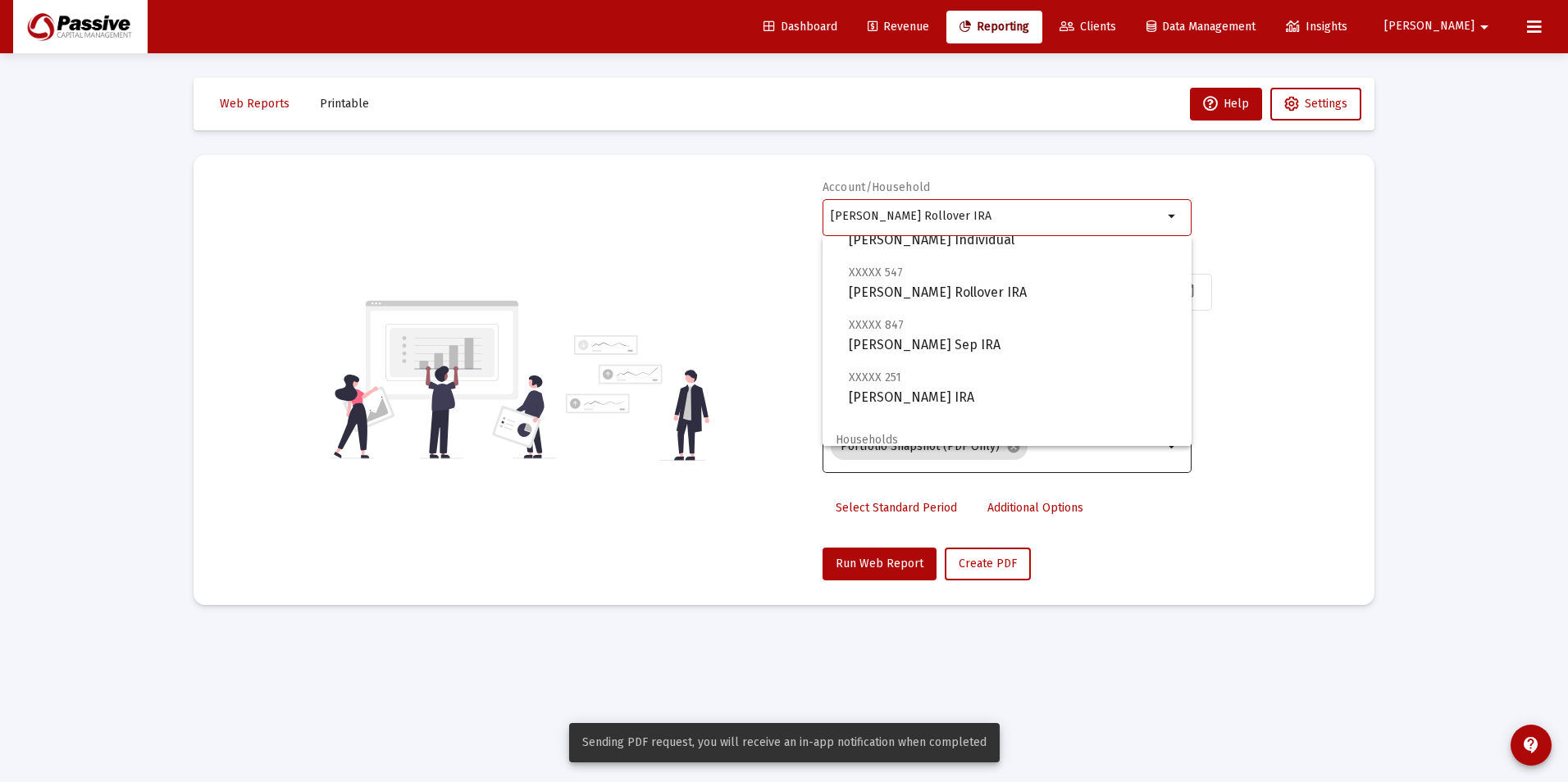
scroll to position [246, 0]
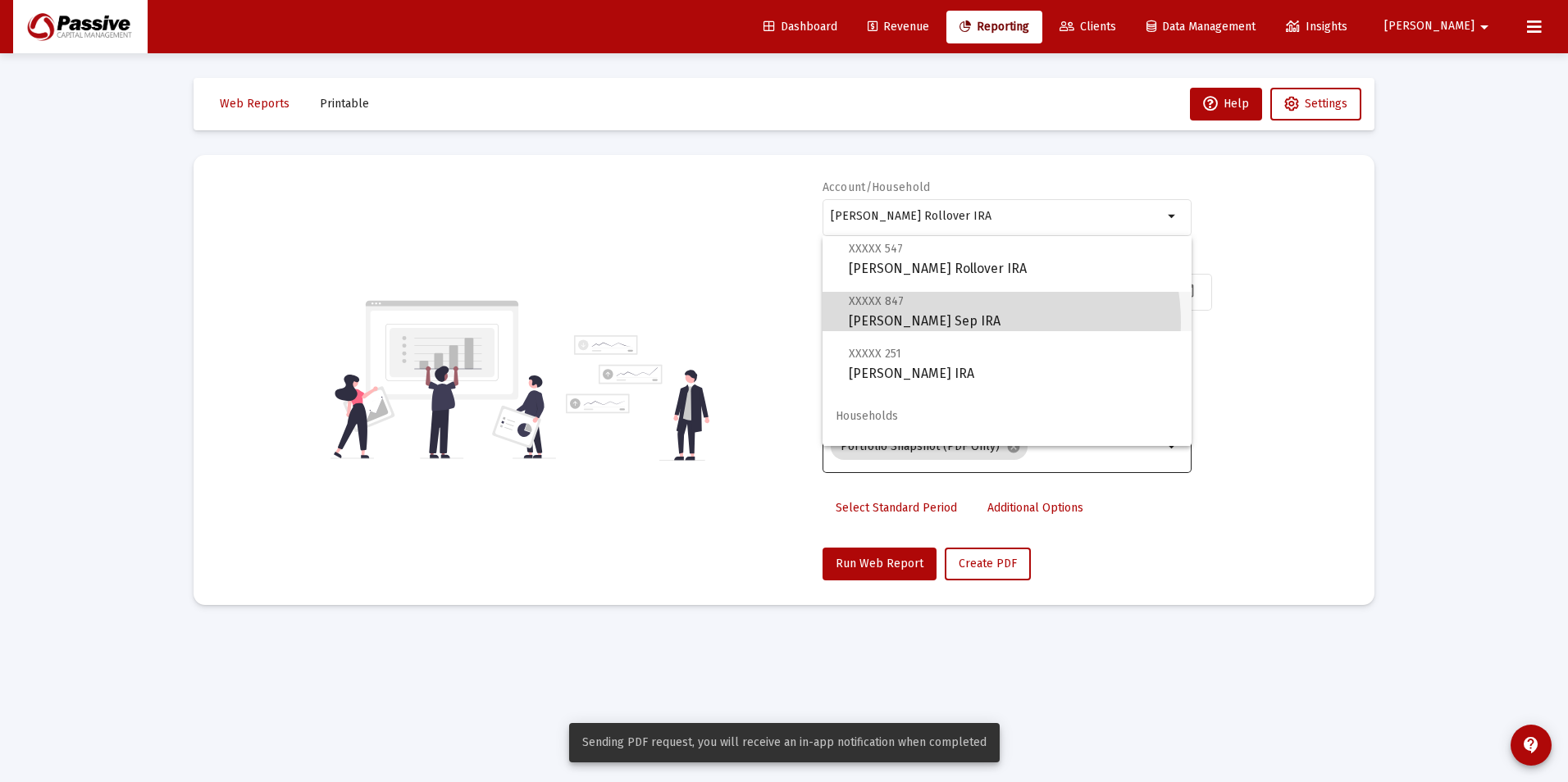
click at [975, 322] on span "XXXXX 847 [PERSON_NAME] Sep IRA" at bounding box center [1013, 311] width 329 height 40
type input "[PERSON_NAME] Sep IRA"
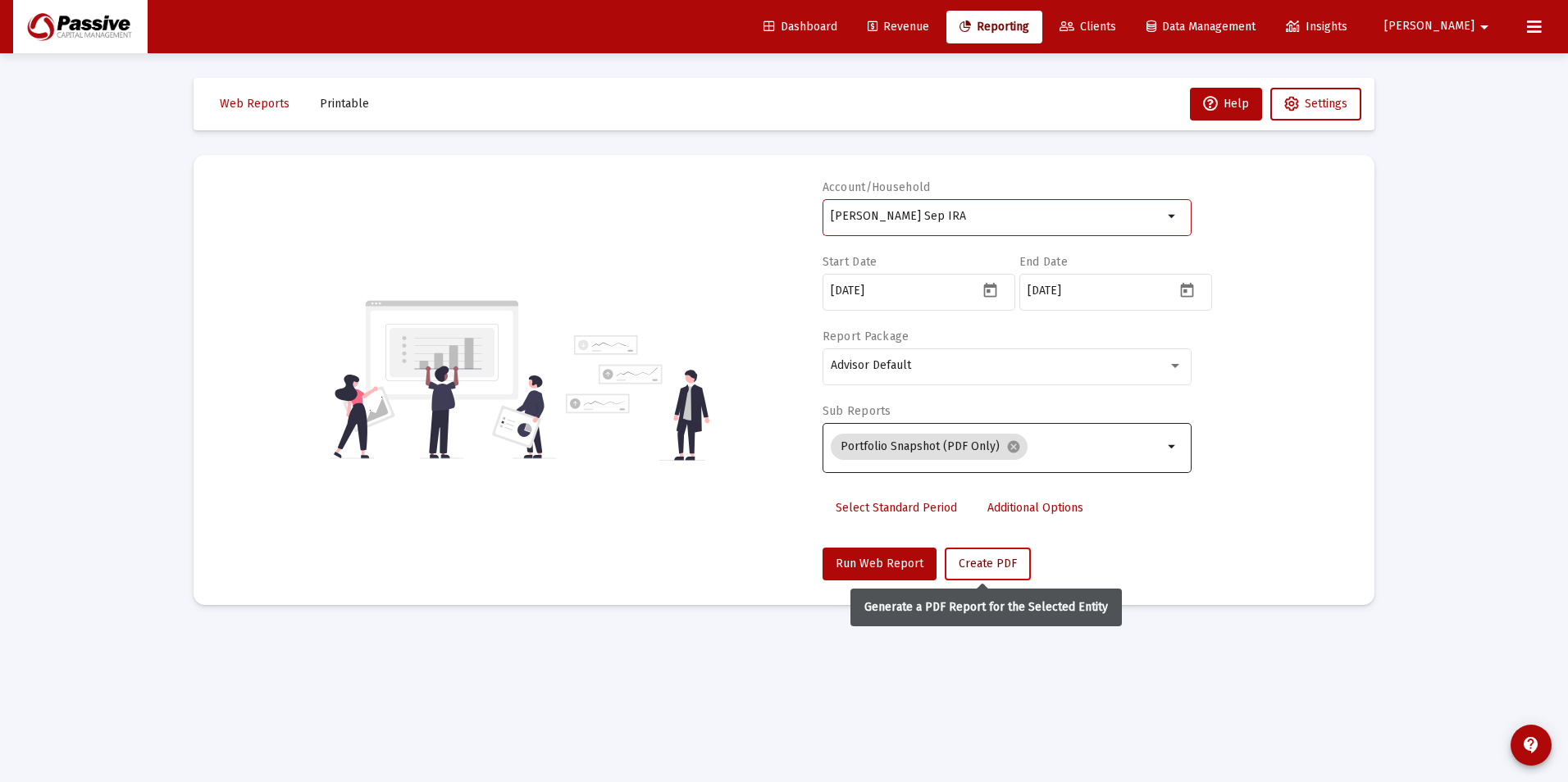
click at [973, 563] on span "Create PDF" at bounding box center [987, 563] width 58 height 14
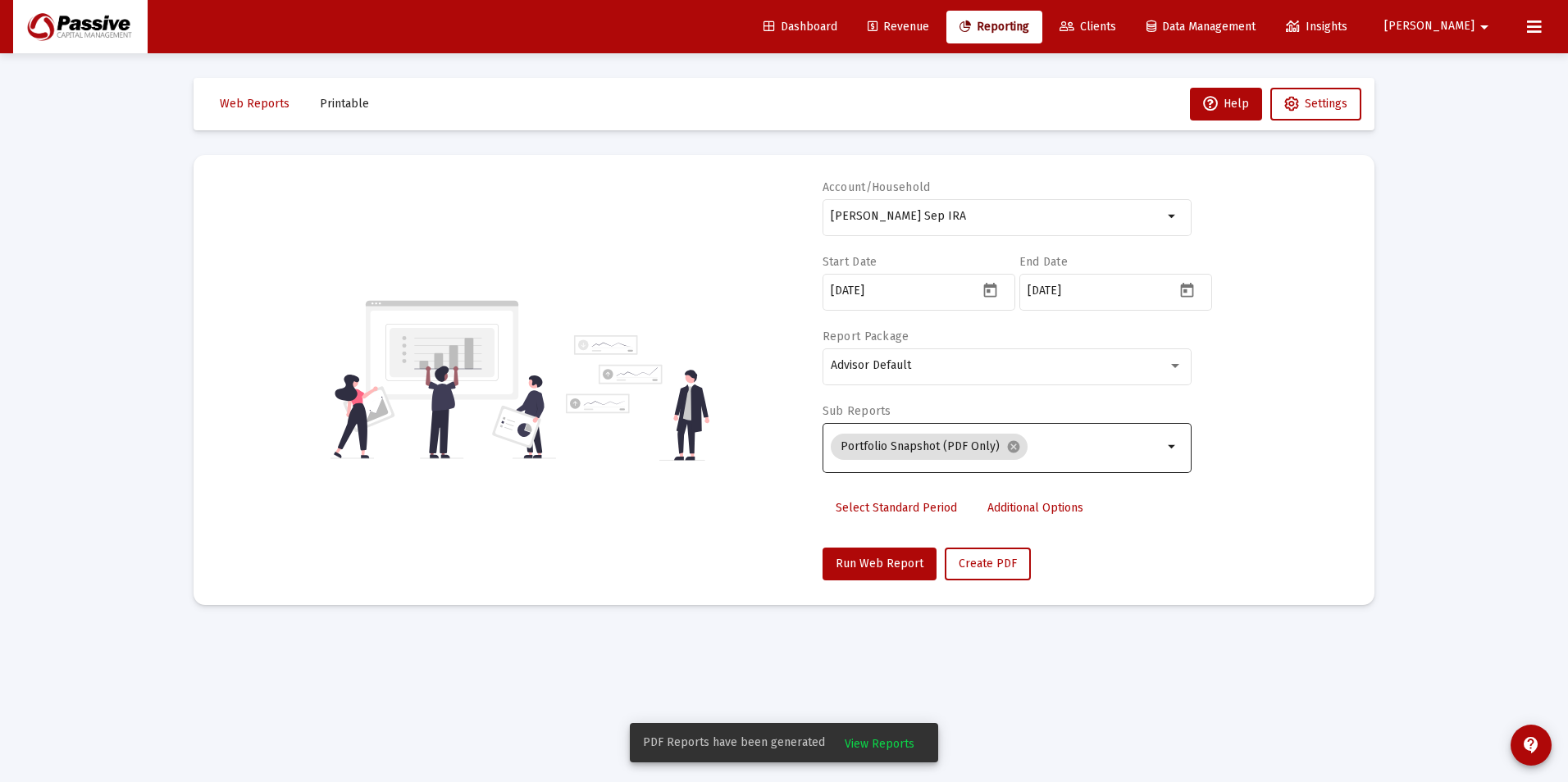
drag, startPoint x: 870, startPoint y: 743, endPoint x: 860, endPoint y: 747, distance: 10.8
click at [871, 744] on span "View Reports" at bounding box center [879, 744] width 70 height 14
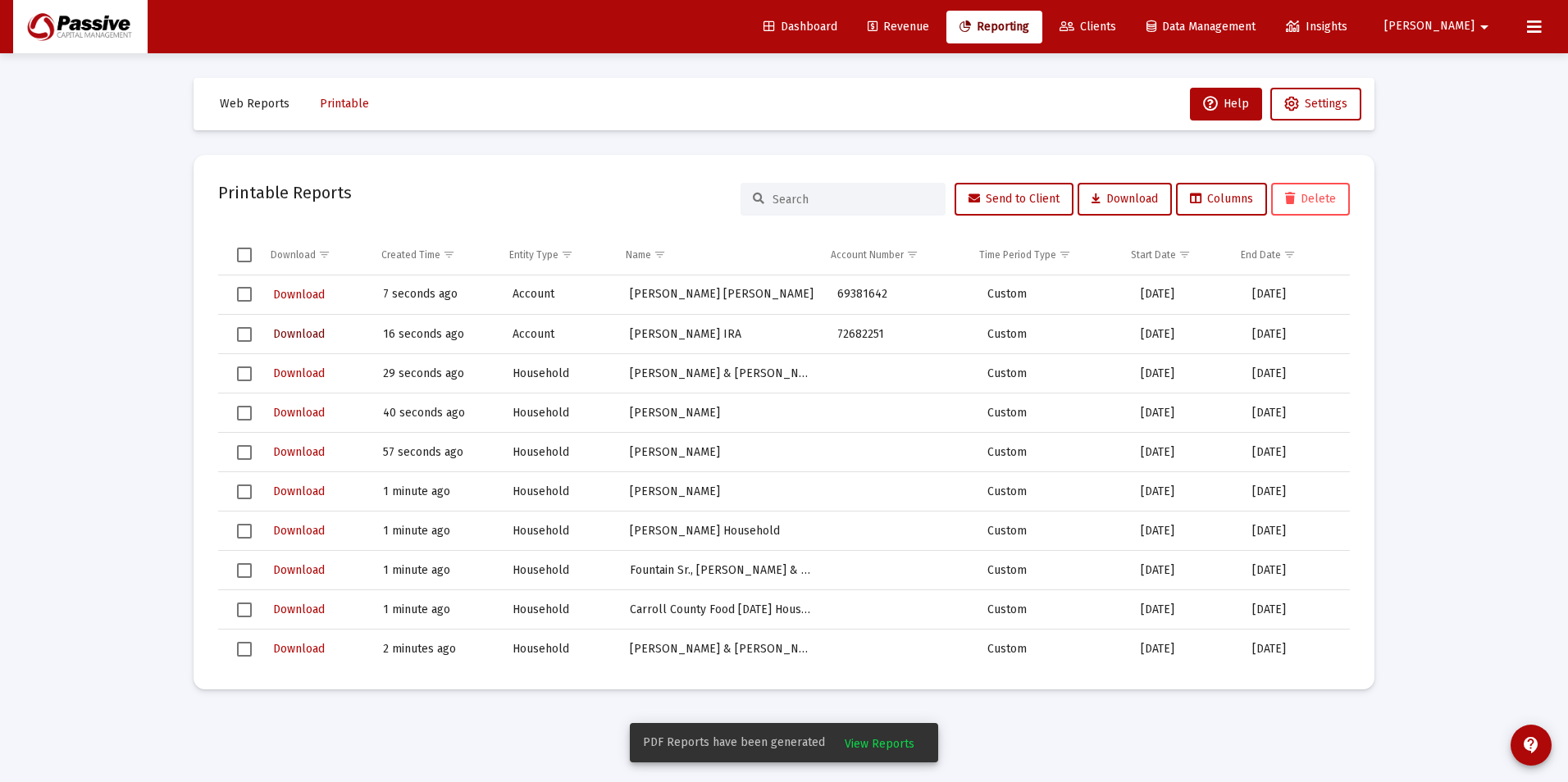
click at [285, 340] on span "Download" at bounding box center [299, 334] width 52 height 14
click at [303, 300] on span "Download" at bounding box center [299, 295] width 52 height 14
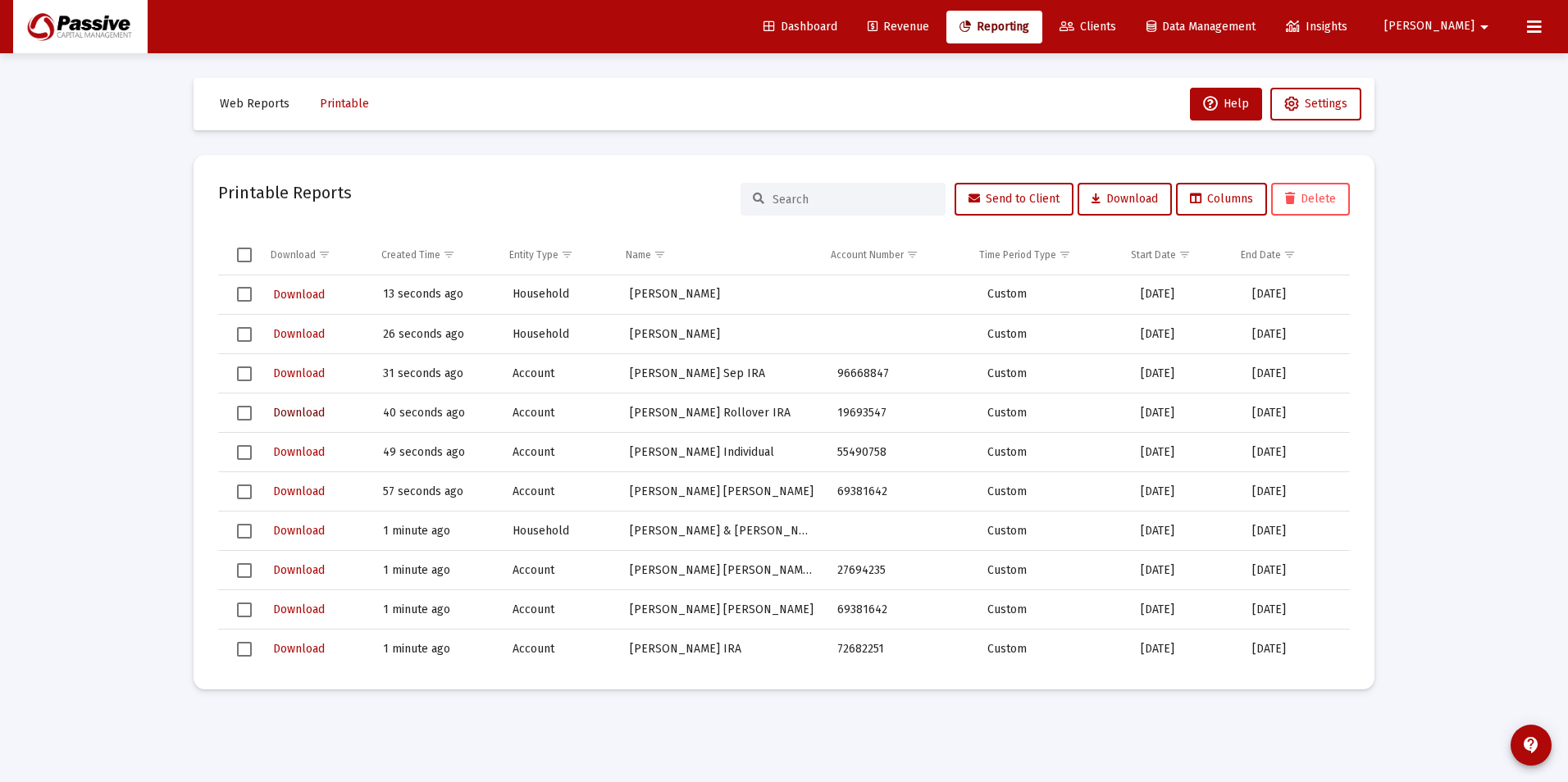
click at [289, 415] on span "Download" at bounding box center [299, 413] width 52 height 14
click at [302, 454] on span "Download" at bounding box center [299, 452] width 52 height 14
click at [1029, 33] on span "Reporting" at bounding box center [994, 27] width 70 height 14
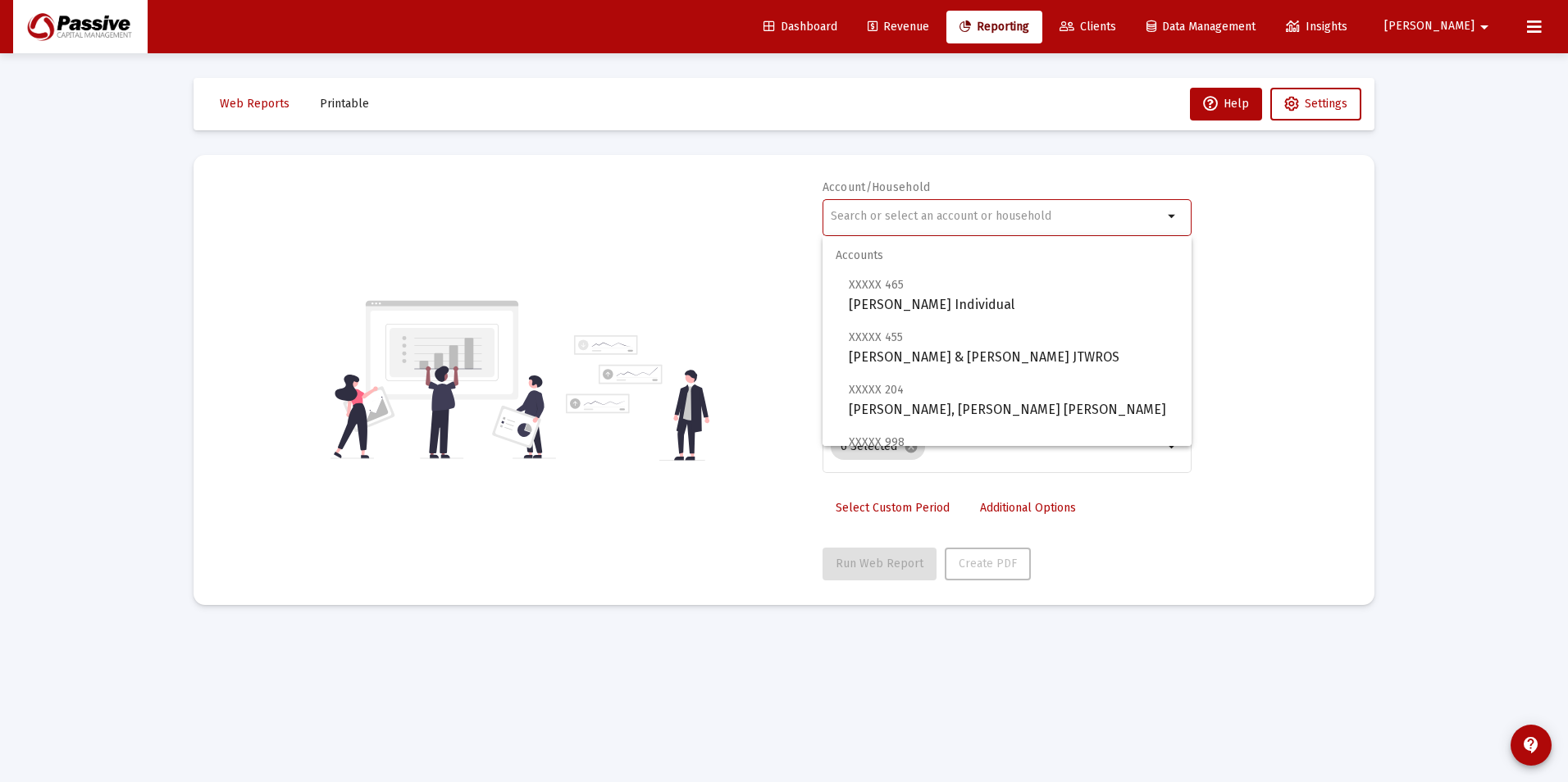
click at [893, 216] on input "text" at bounding box center [997, 216] width 332 height 13
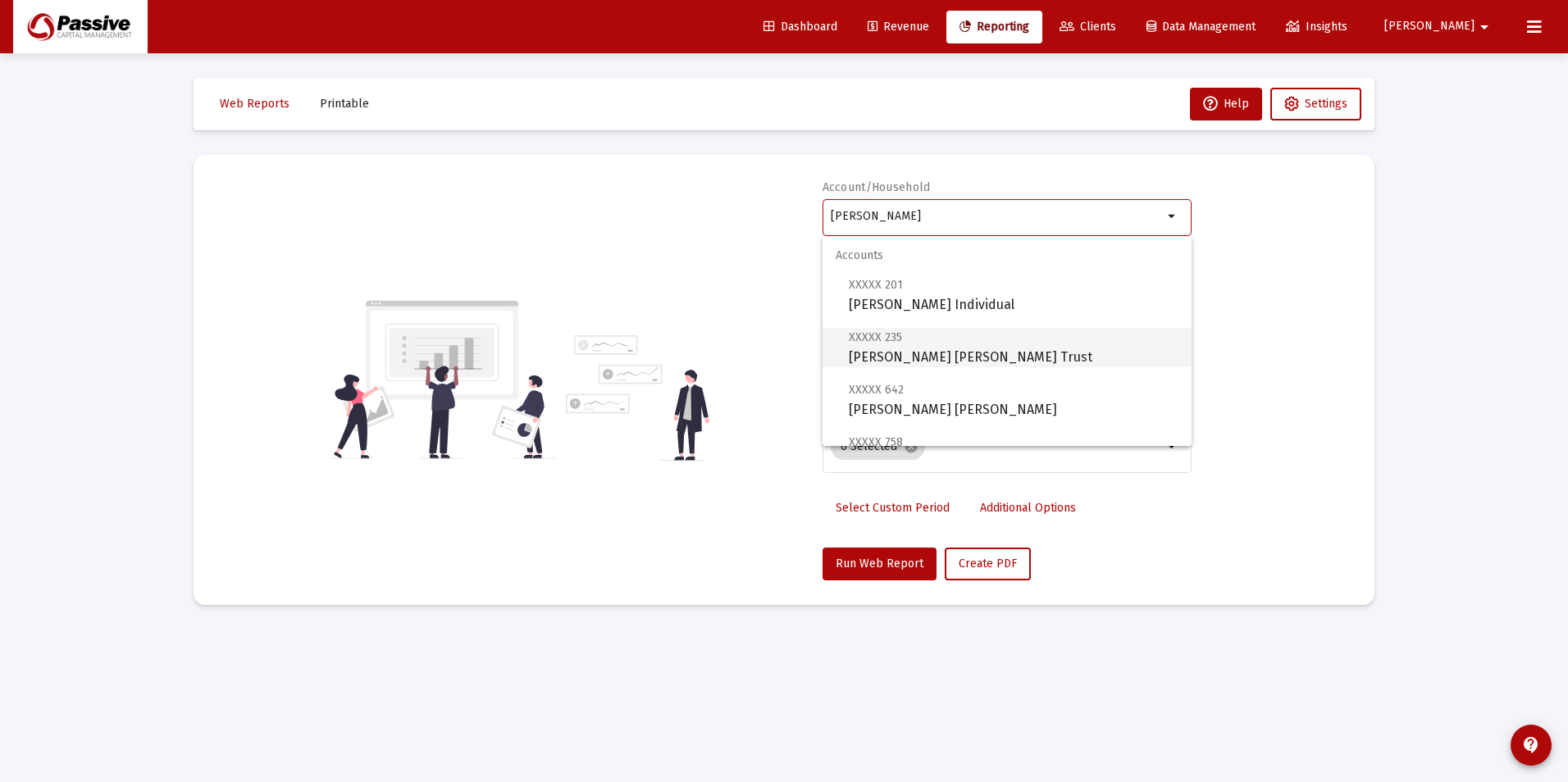
click at [942, 363] on span "XXXXX 235 [PERSON_NAME] [PERSON_NAME] Trust" at bounding box center [1013, 346] width 329 height 40
type input "[PERSON_NAME] [PERSON_NAME] Trust"
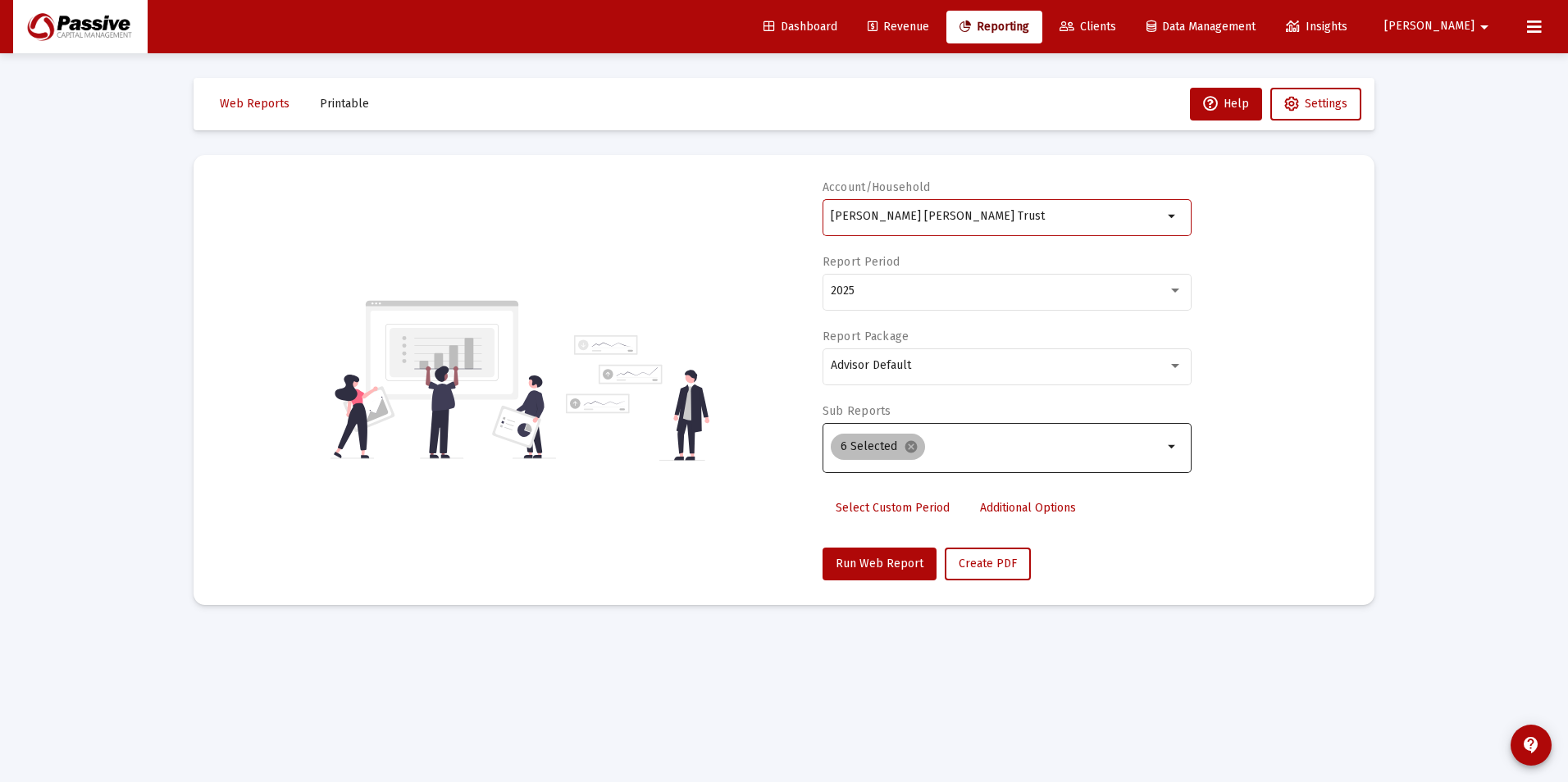
click at [915, 448] on mat-icon "cancel" at bounding box center [910, 446] width 15 height 15
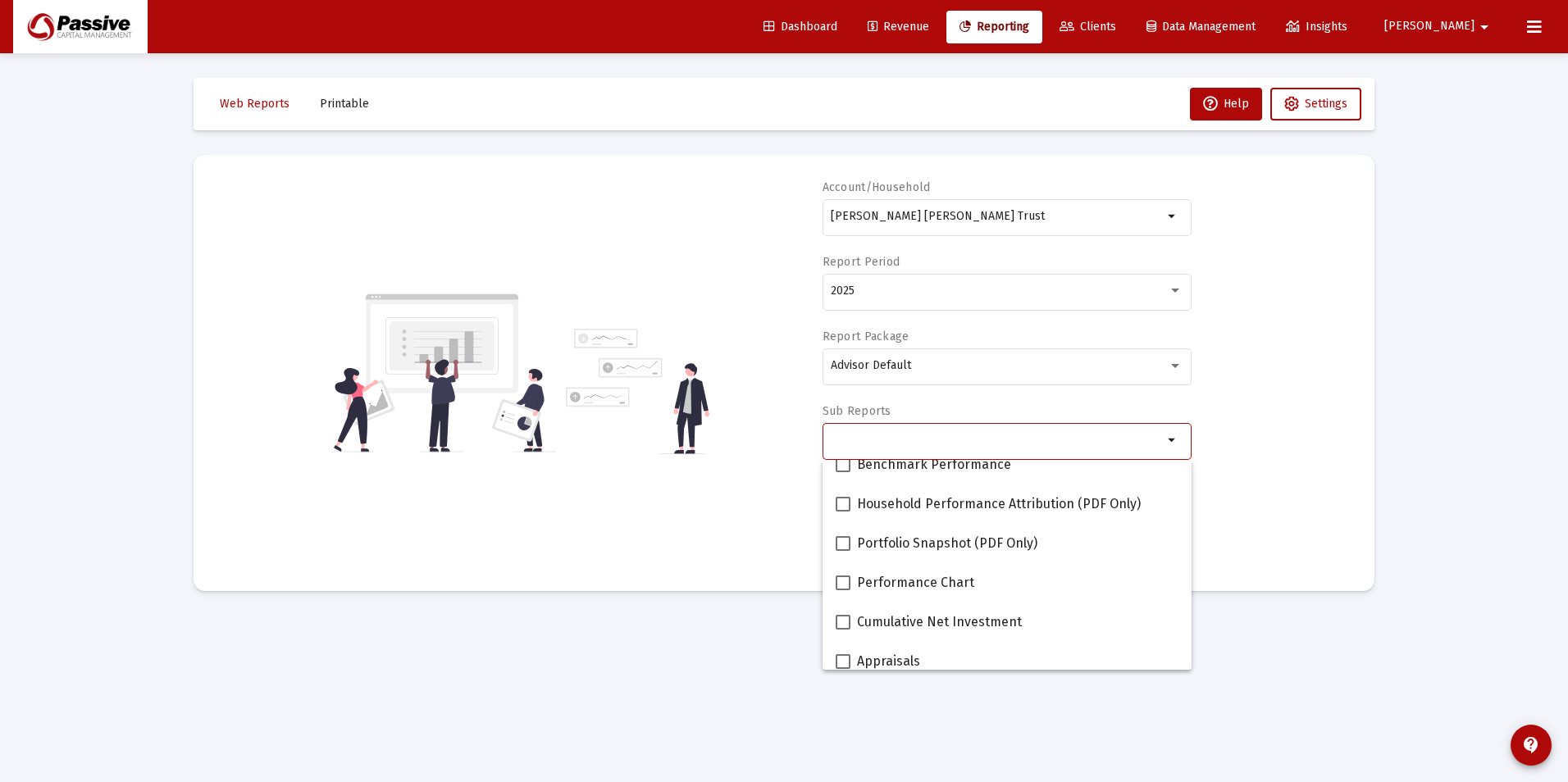
scroll to position [164, 0]
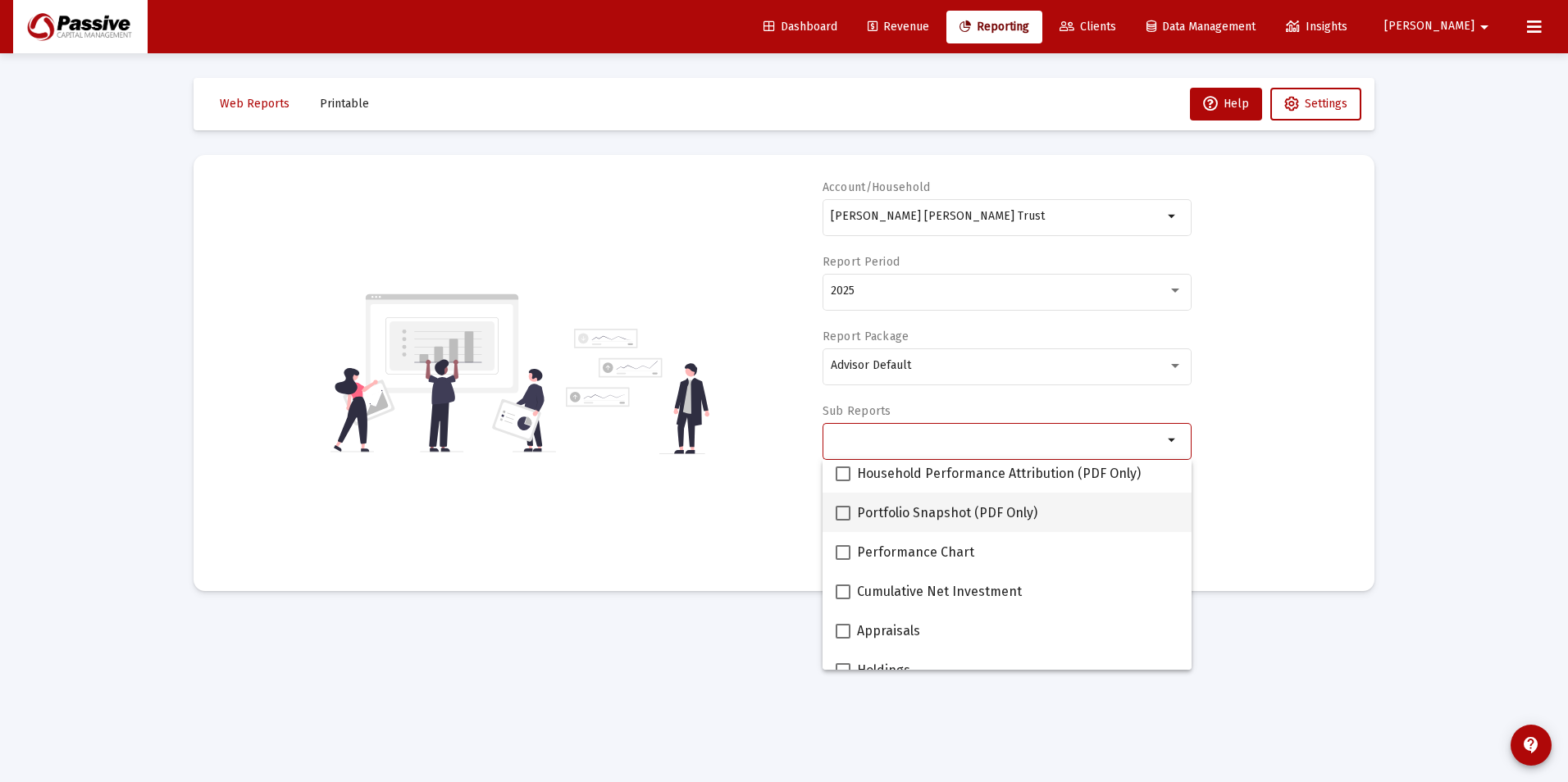
click at [918, 515] on span "Portfolio Snapshot (PDF Only)" at bounding box center [947, 512] width 181 height 20
click at [843, 520] on input "Portfolio Snapshot (PDF Only)" at bounding box center [842, 520] width 1 height 1
checkbox input "true"
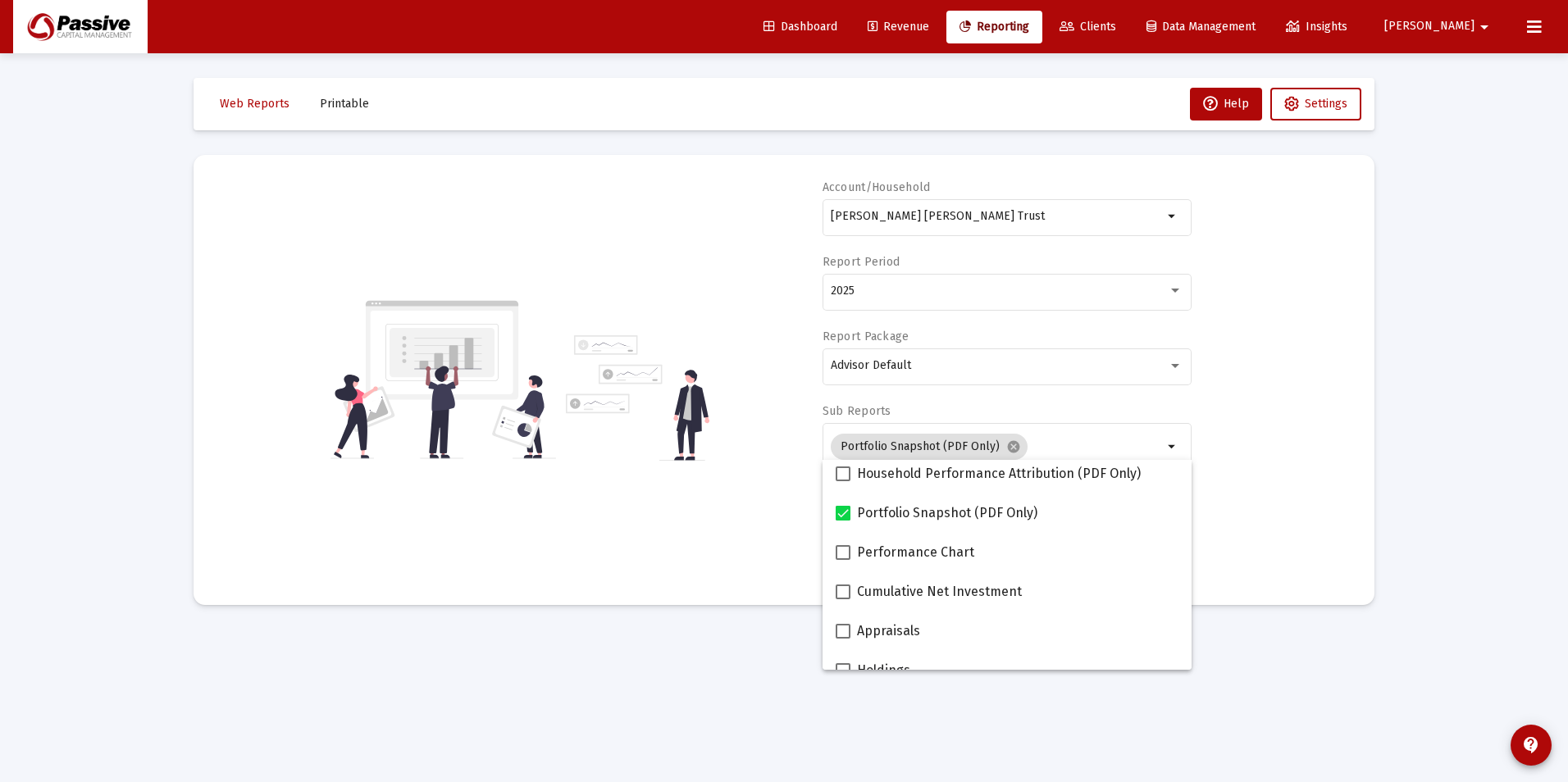
click at [713, 493] on div "Account/Household Carol Campbell Haislip Trust arrow_drop_down Report Period 20…" at bounding box center [783, 380] width 1131 height 401
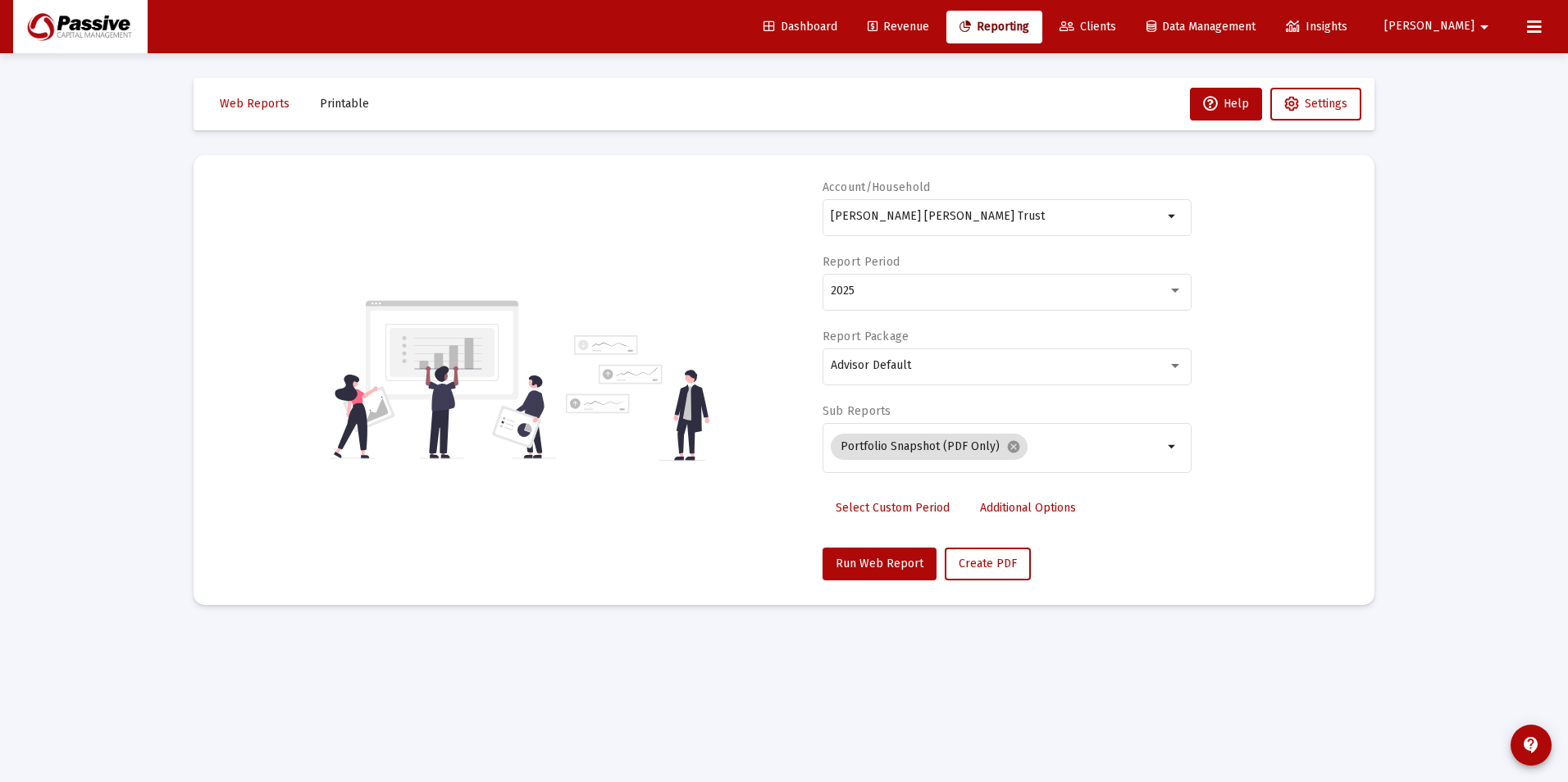
click at [864, 503] on span "Select Custom Period" at bounding box center [893, 508] width 114 height 14
click at [996, 291] on icon "Open calendar" at bounding box center [990, 289] width 13 height 15
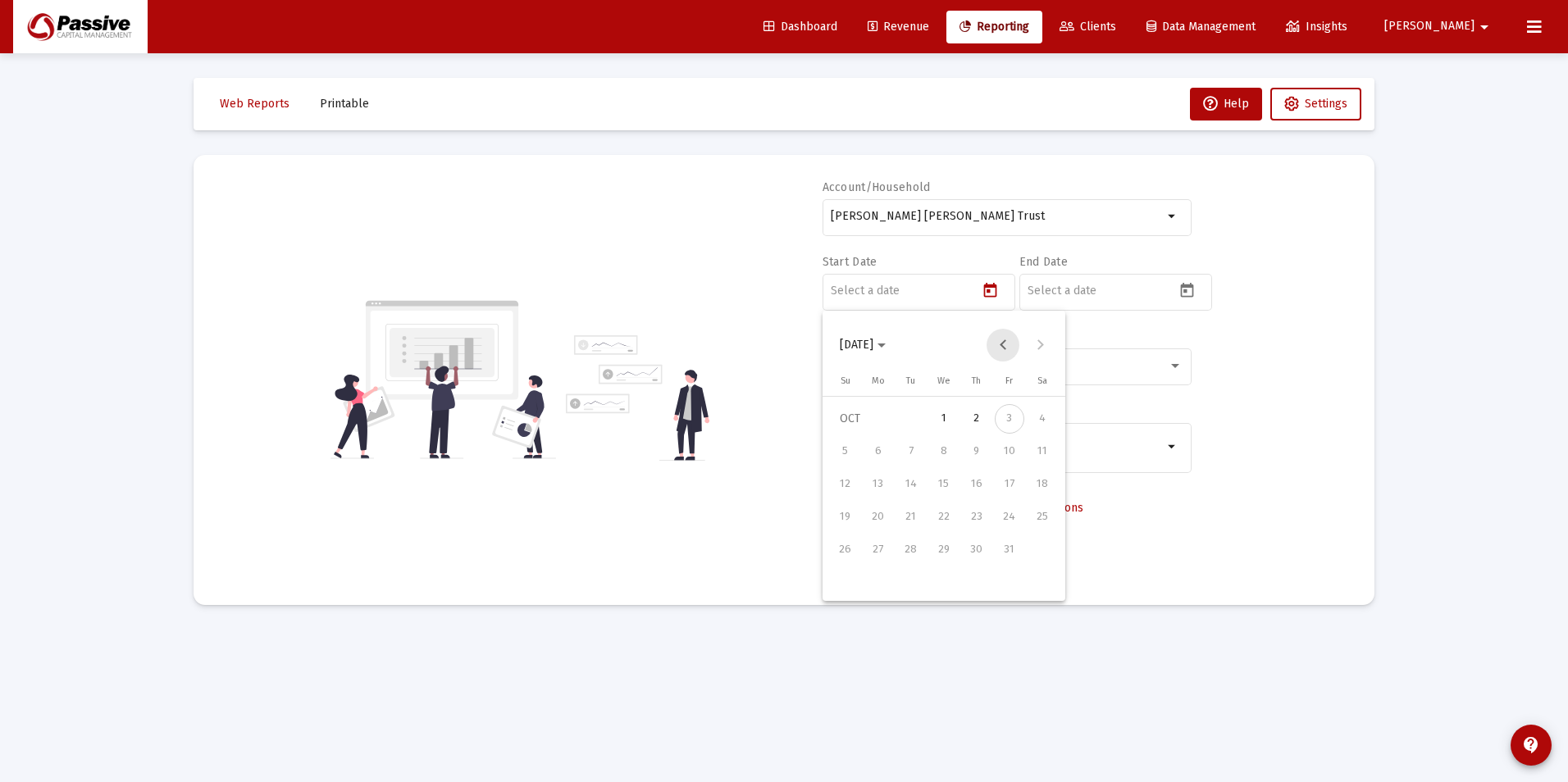
click at [999, 349] on button "Previous month" at bounding box center [1003, 345] width 33 height 33
click at [1000, 349] on button "Previous month" at bounding box center [1003, 345] width 33 height 33
click at [916, 443] on div "1" at bounding box center [911, 452] width 29 height 29
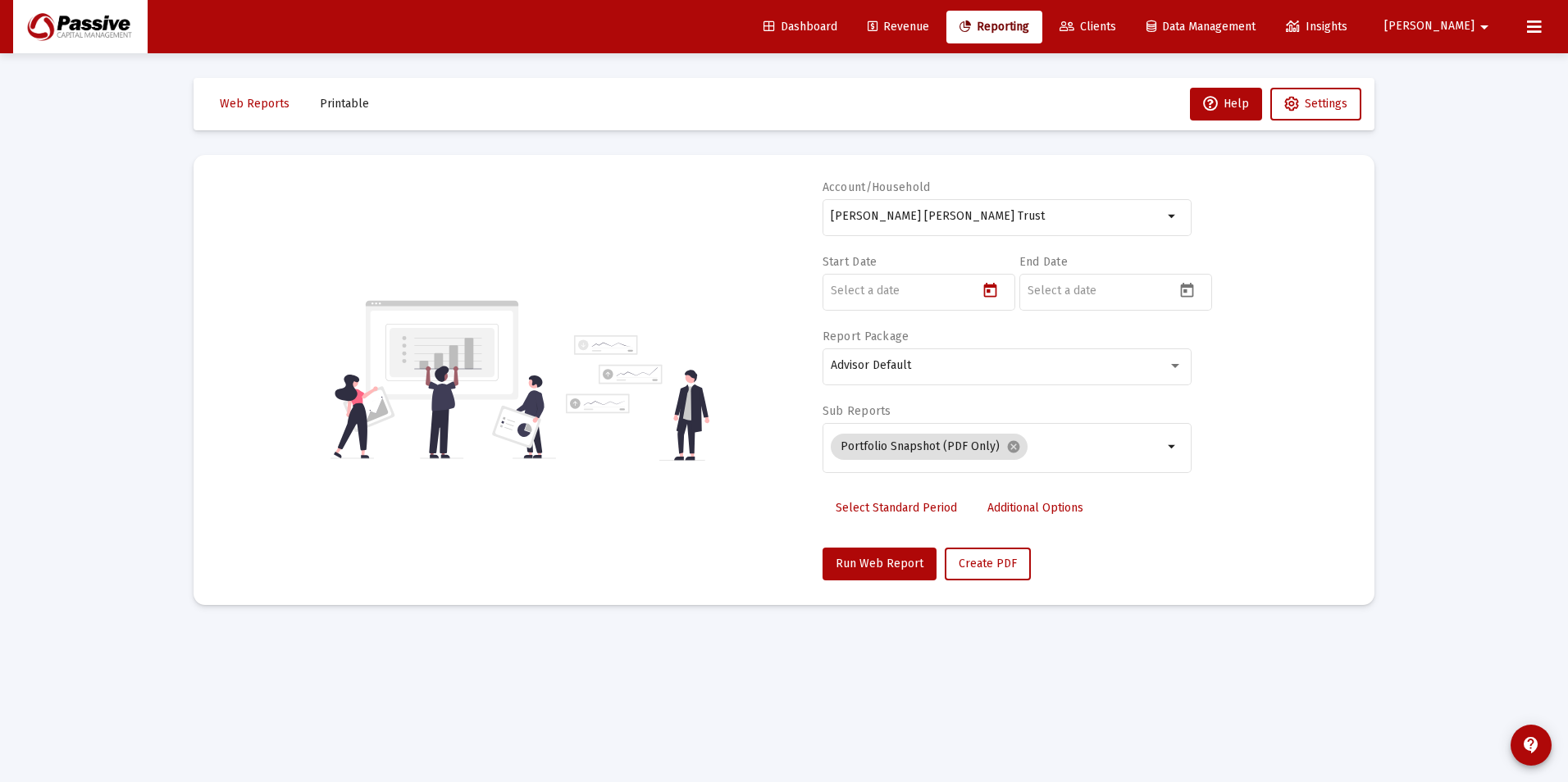
type input "[DATE]"
click at [1177, 289] on button "Open calendar" at bounding box center [1187, 290] width 24 height 24
click at [1199, 345] on button "Previous month" at bounding box center [1200, 345] width 33 height 33
click at [1115, 575] on div "30" at bounding box center [1107, 582] width 29 height 29
type input "[DATE]"
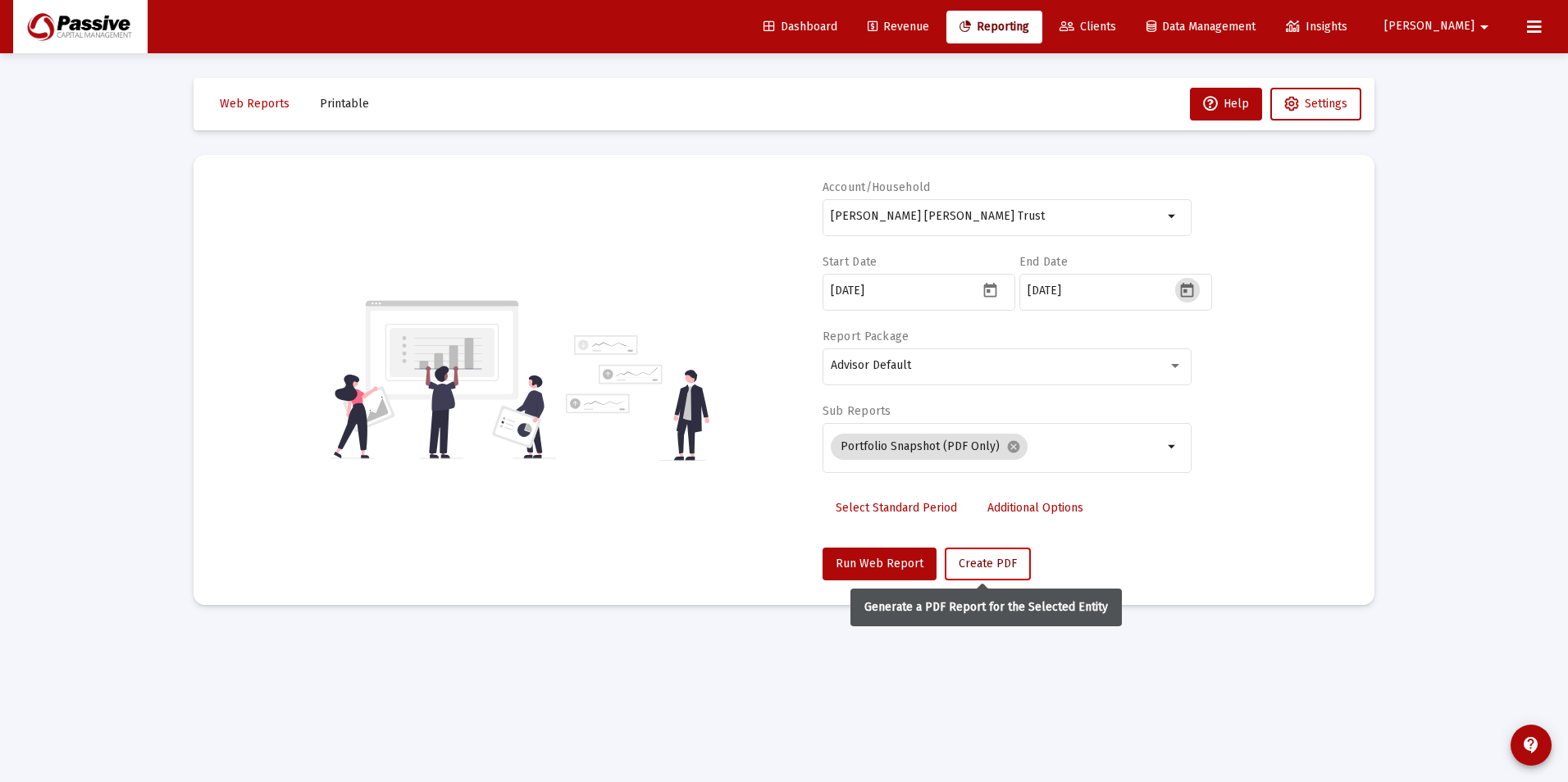
click at [987, 555] on button "Create PDF" at bounding box center [988, 564] width 86 height 33
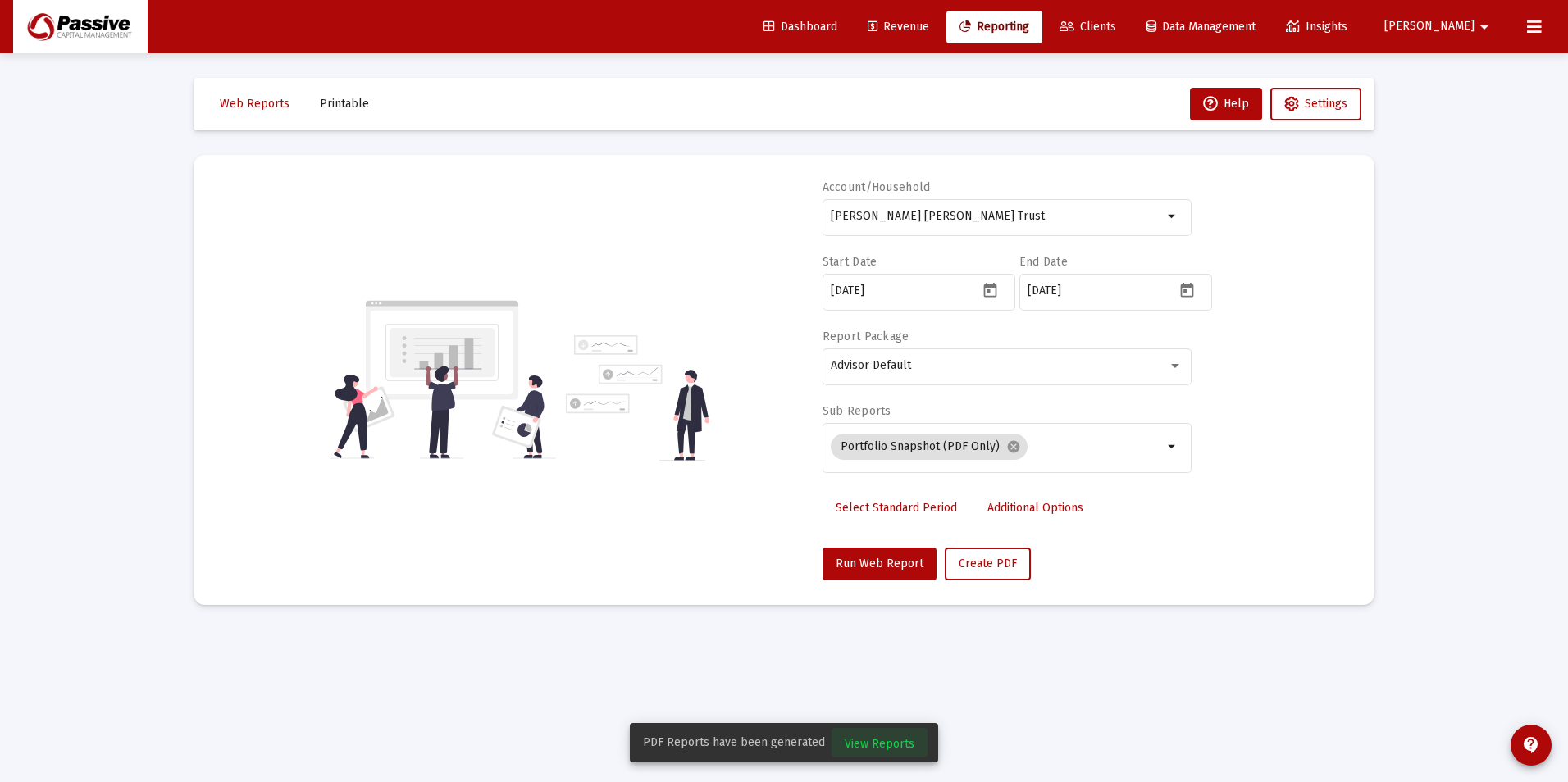
click at [889, 741] on span "View Reports" at bounding box center [879, 744] width 70 height 14
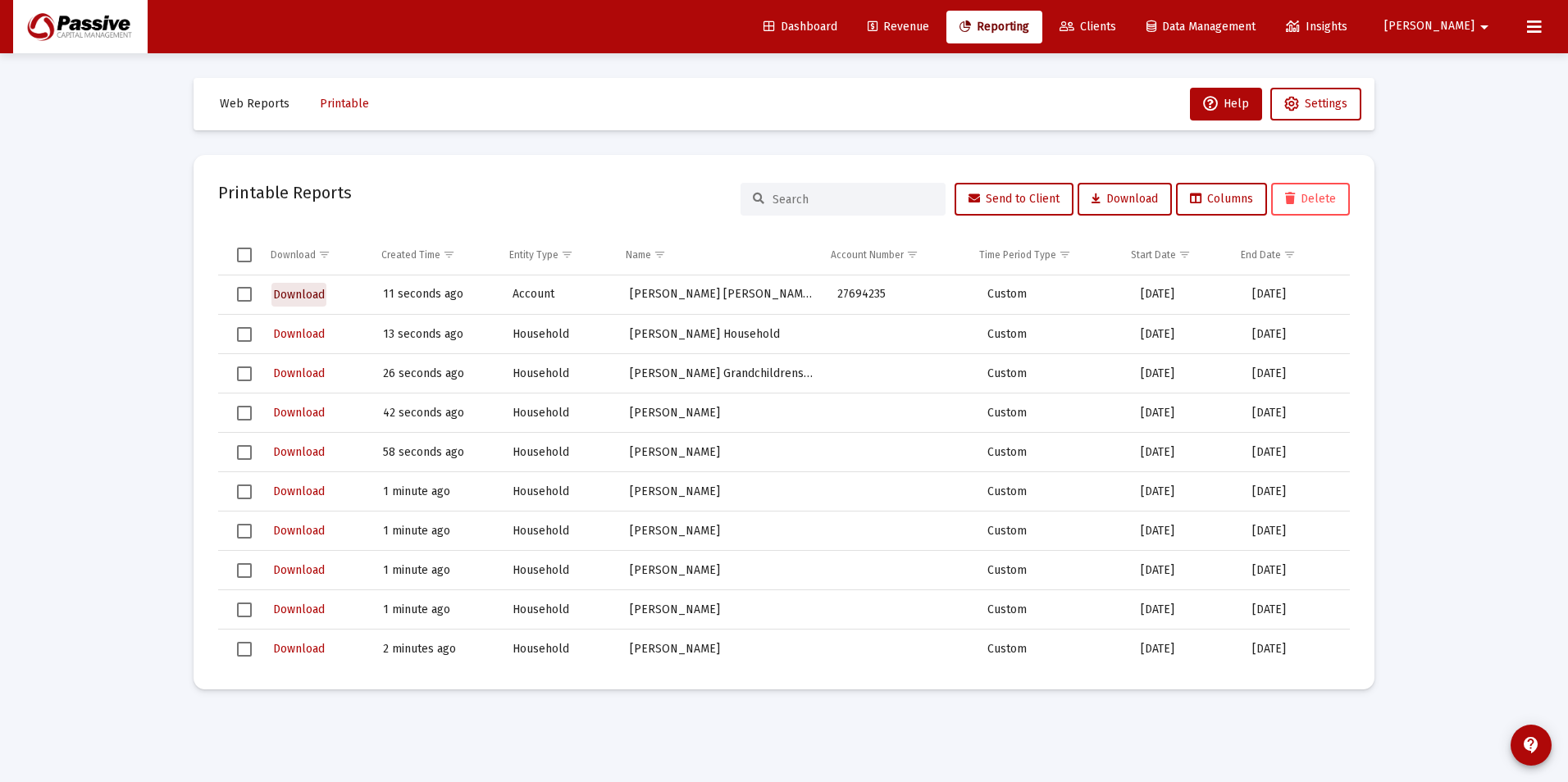
click at [290, 296] on span "Download" at bounding box center [299, 295] width 52 height 14
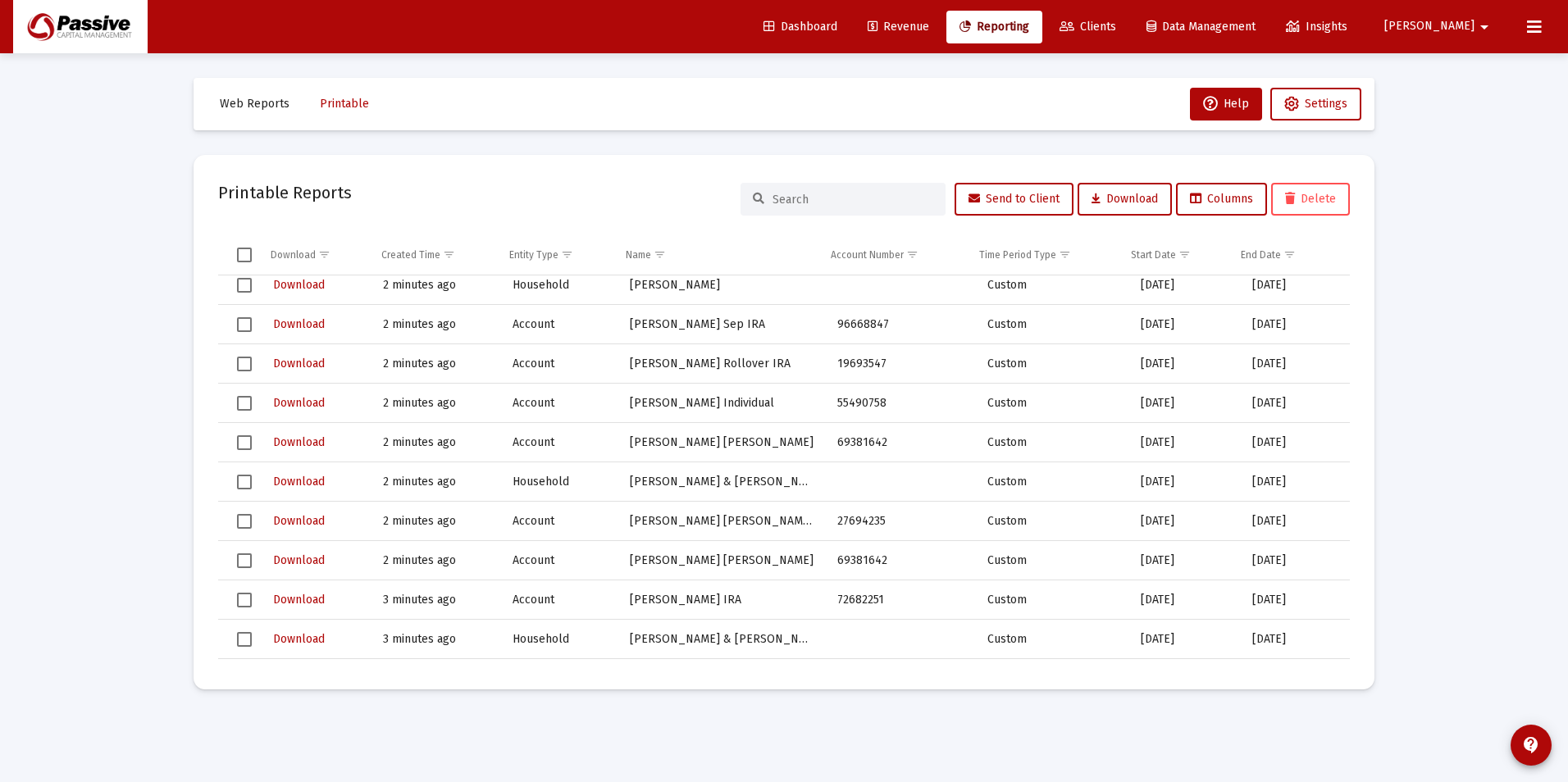
scroll to position [327, 0]
